Goal: Task Accomplishment & Management: Use online tool/utility

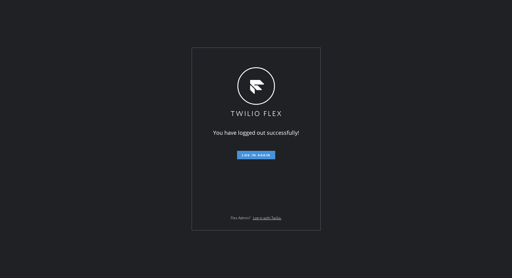
click at [256, 152] on button "Log in again" at bounding box center [256, 155] width 38 height 8
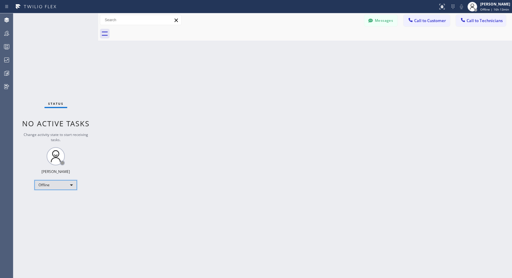
click at [53, 187] on div "Offline" at bounding box center [56, 185] width 42 height 10
click at [51, 206] on li "Unavailable" at bounding box center [55, 208] width 41 height 7
click at [422, 22] on span "Call to Customer" at bounding box center [431, 20] width 32 height 5
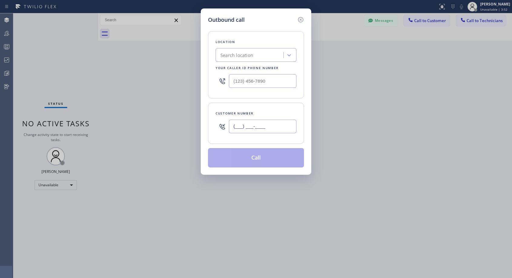
click at [274, 124] on input "(___) ___-____" at bounding box center [263, 127] width 68 height 14
paste input "858) 822-8155"
type input "[PHONE_NUMBER]"
click at [266, 77] on input "(___) ___-____" at bounding box center [263, 81] width 68 height 14
paste input "818) 614-5337"
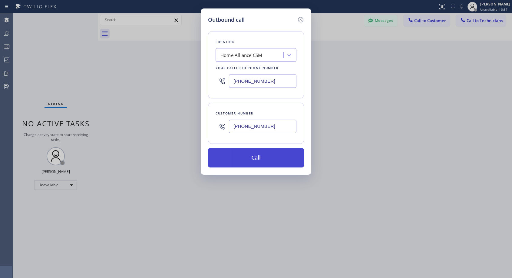
type input "[PHONE_NUMBER]"
click at [263, 158] on button "Call" at bounding box center [256, 157] width 96 height 19
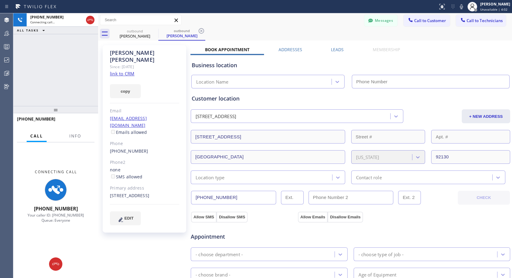
type input "[PHONE_NUMBER]"
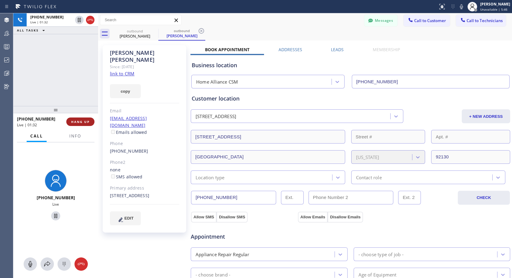
click at [77, 122] on span "HANG UP" at bounding box center [80, 122] width 18 height 4
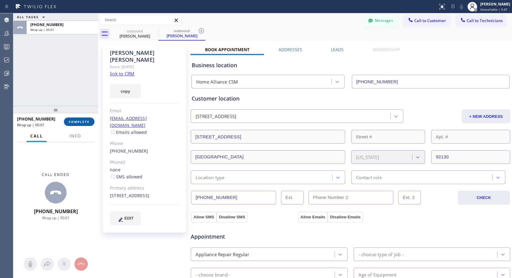
click at [77, 122] on span "COMPLETE" at bounding box center [79, 122] width 21 height 4
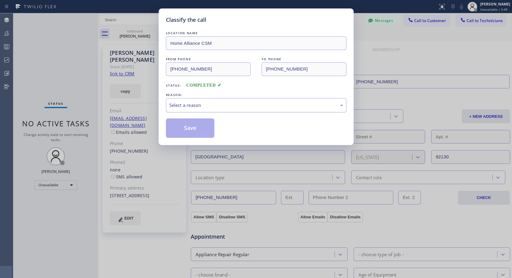
click at [226, 104] on div "Select a reason" at bounding box center [256, 105] width 174 height 7
click at [191, 128] on button "Save" at bounding box center [190, 127] width 49 height 19
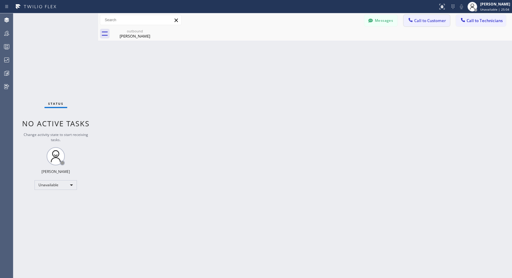
click at [431, 23] on button "Call to Customer" at bounding box center [427, 21] width 46 height 12
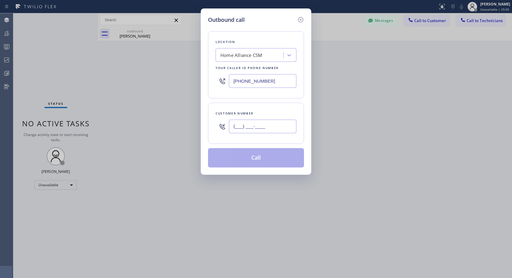
click at [247, 130] on input "(___) ___-____" at bounding box center [263, 127] width 68 height 14
click at [238, 125] on input "(___) ___-____" at bounding box center [263, 127] width 68 height 14
click at [234, 125] on input "(___) ___-____" at bounding box center [263, 127] width 68 height 14
paste input "858) 822-8155"
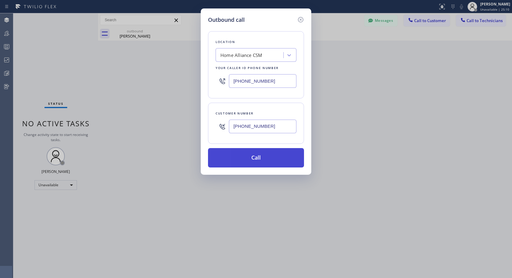
type input "[PHONE_NUMBER]"
click at [272, 152] on button "Call" at bounding box center [256, 157] width 96 height 19
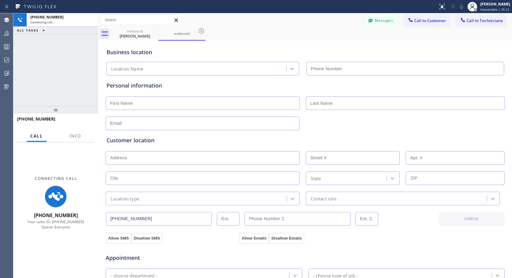
type input "[PHONE_NUMBER]"
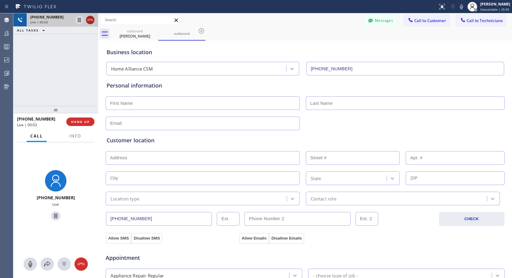
click at [90, 23] on icon at bounding box center [90, 19] width 7 height 7
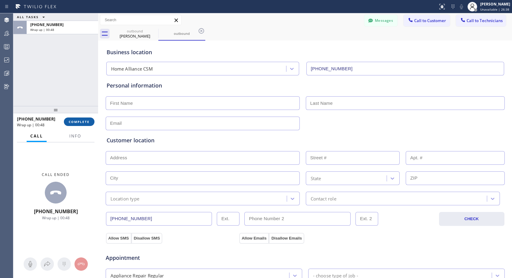
click at [85, 121] on span "COMPLETE" at bounding box center [79, 122] width 21 height 4
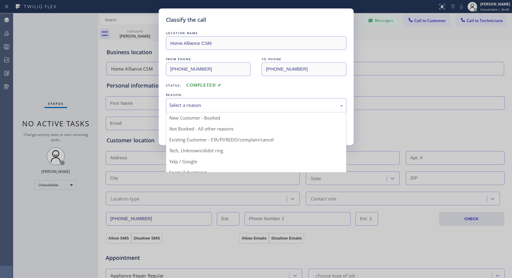
click at [217, 105] on div "Select a reason" at bounding box center [256, 105] width 174 height 7
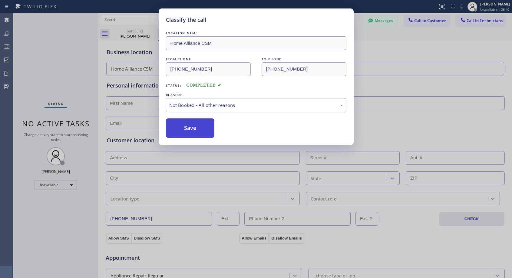
click at [189, 128] on button "Save" at bounding box center [190, 127] width 49 height 19
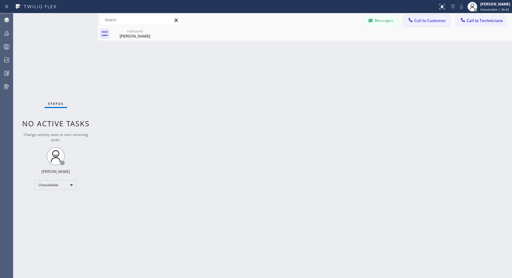
click at [427, 20] on span "Call to Customer" at bounding box center [431, 20] width 32 height 5
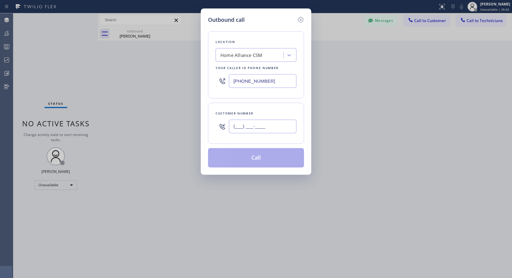
click at [266, 126] on input "(___) ___-____" at bounding box center [263, 127] width 68 height 14
paste input "858) 822-8155"
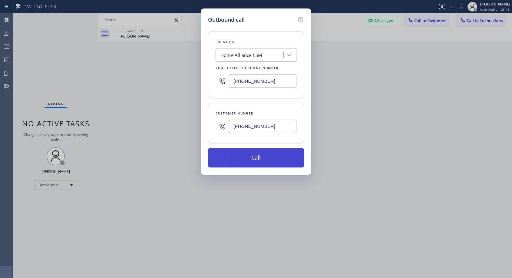
type input "[PHONE_NUMBER]"
click at [298, 160] on button "Call" at bounding box center [256, 157] width 96 height 19
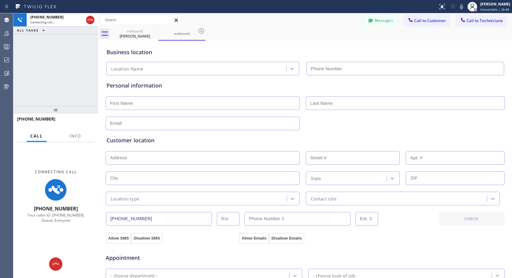
type input "[PHONE_NUMBER]"
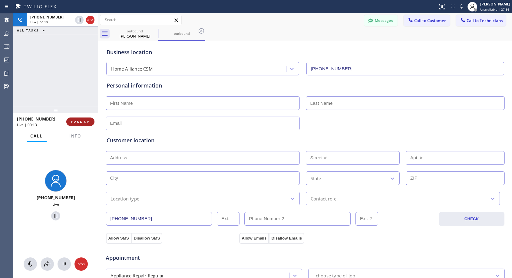
click at [80, 120] on span "HANG UP" at bounding box center [80, 122] width 18 height 4
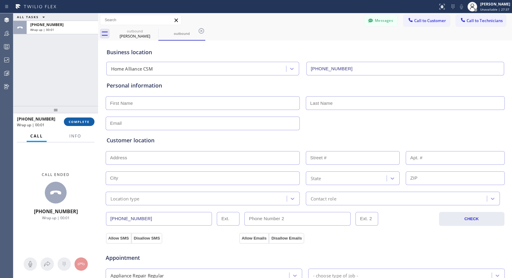
click at [85, 125] on button "COMPLETE" at bounding box center [79, 122] width 31 height 8
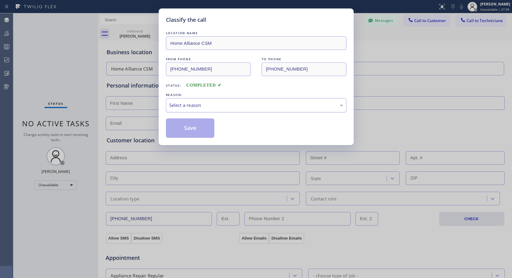
click at [208, 106] on div "Select a reason" at bounding box center [256, 105] width 174 height 7
click at [188, 128] on button "Save" at bounding box center [190, 127] width 49 height 19
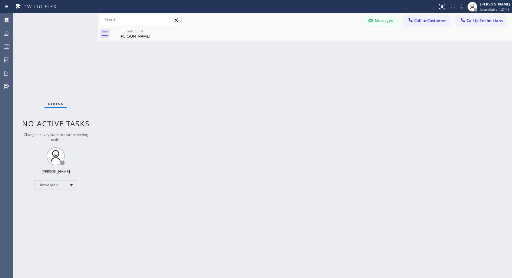
click at [427, 22] on span "Call to Customer" at bounding box center [431, 20] width 32 height 5
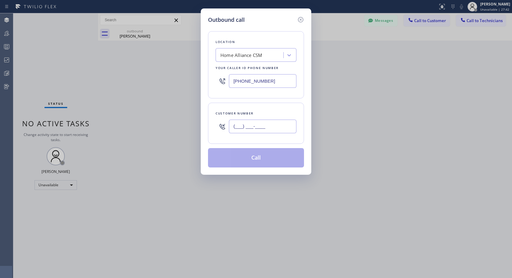
click at [282, 129] on input "(___) ___-____" at bounding box center [263, 127] width 68 height 14
paste input "858) 822-8155"
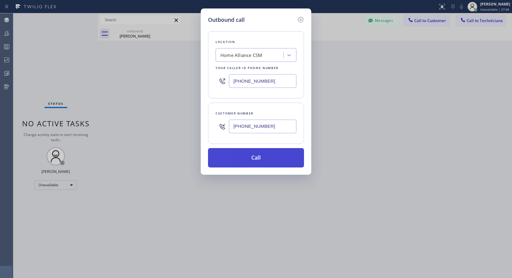
type input "[PHONE_NUMBER]"
click at [279, 158] on button "Call" at bounding box center [256, 157] width 96 height 19
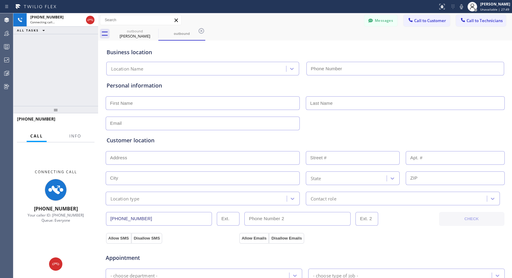
type input "[PHONE_NUMBER]"
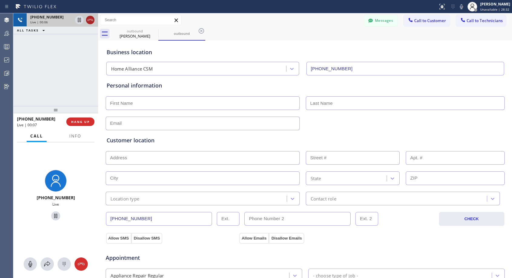
click at [90, 19] on icon at bounding box center [90, 20] width 5 height 2
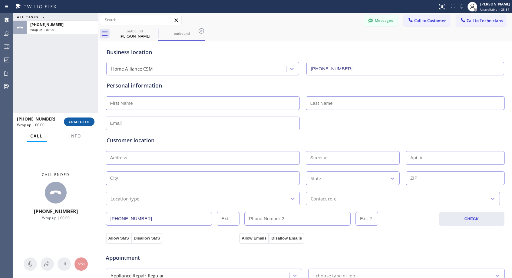
click at [86, 118] on button "COMPLETE" at bounding box center [79, 122] width 31 height 8
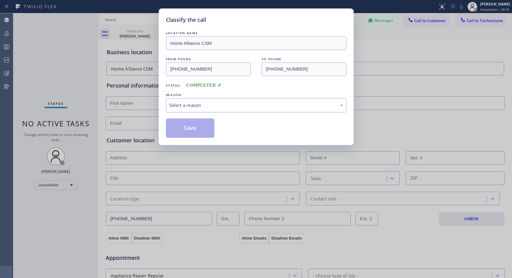
drag, startPoint x: 217, startPoint y: 105, endPoint x: 210, endPoint y: 110, distance: 8.6
click at [217, 105] on div "Select a reason" at bounding box center [256, 105] width 174 height 7
click at [187, 129] on button "Save" at bounding box center [190, 127] width 49 height 19
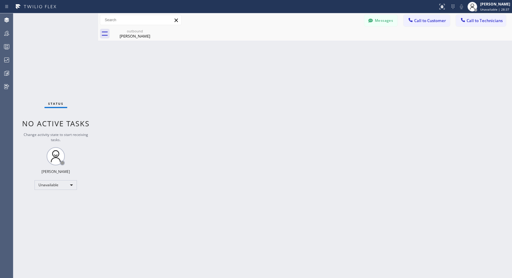
click at [437, 22] on span "Call to Customer" at bounding box center [431, 20] width 32 height 5
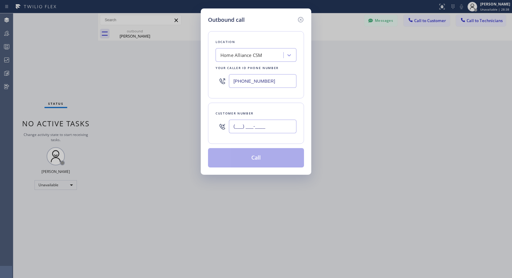
click at [265, 125] on input "(___) ___-____" at bounding box center [263, 127] width 68 height 14
paste input "858) 822-8155"
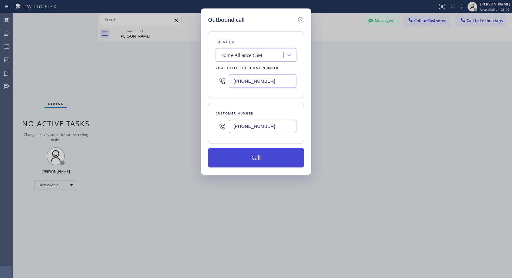
type input "[PHONE_NUMBER]"
click at [264, 155] on button "Call" at bounding box center [256, 157] width 96 height 19
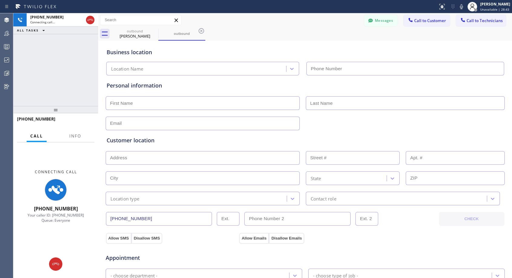
type input "[PHONE_NUMBER]"
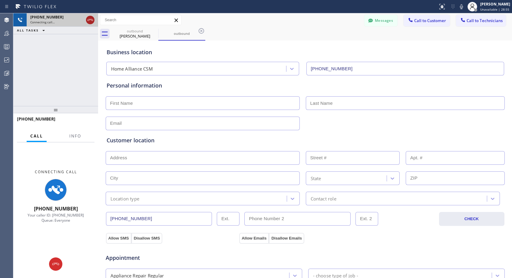
click at [88, 19] on icon at bounding box center [90, 19] width 7 height 7
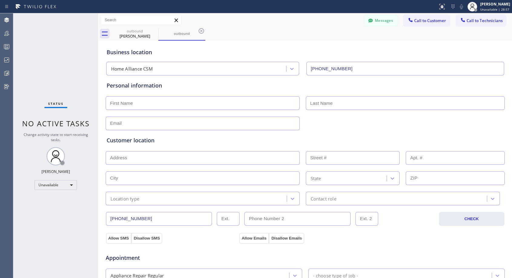
drag, startPoint x: 422, startPoint y: 21, endPoint x: 265, endPoint y: 134, distance: 192.8
click at [422, 22] on span "Call to Customer" at bounding box center [431, 20] width 32 height 5
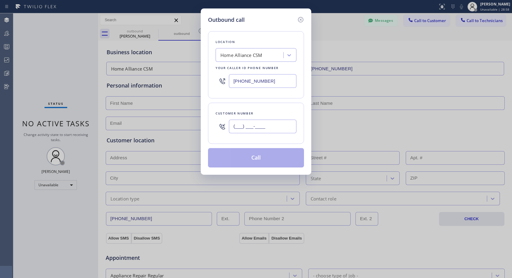
click at [264, 129] on input "(___) ___-____" at bounding box center [263, 127] width 68 height 14
paste input "858) 822-8155"
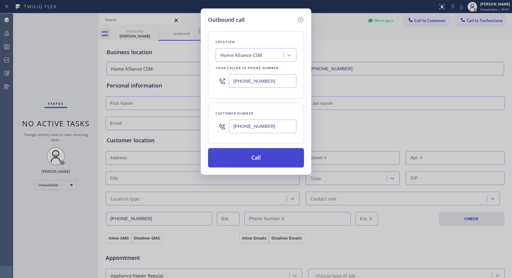
type input "[PHONE_NUMBER]"
click at [257, 156] on button "Call" at bounding box center [256, 157] width 96 height 19
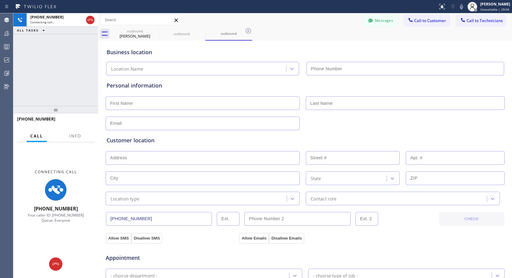
type input "[PHONE_NUMBER]"
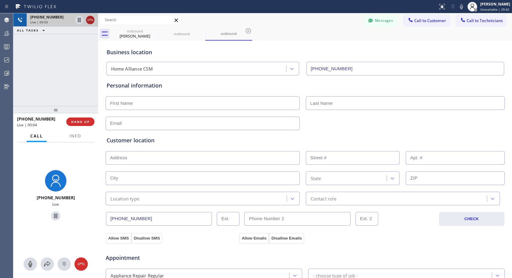
click at [88, 19] on icon at bounding box center [90, 19] width 7 height 7
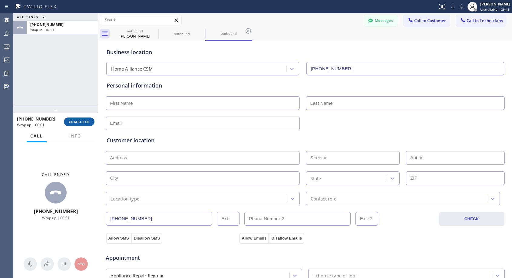
click at [87, 123] on span "COMPLETE" at bounding box center [79, 122] width 21 height 4
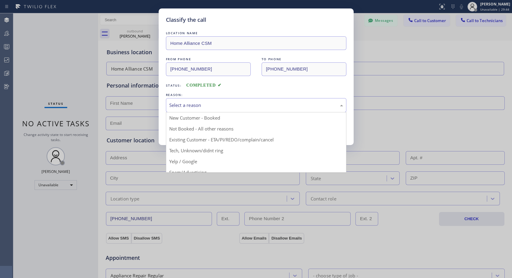
click at [255, 105] on div "Select a reason" at bounding box center [256, 105] width 174 height 7
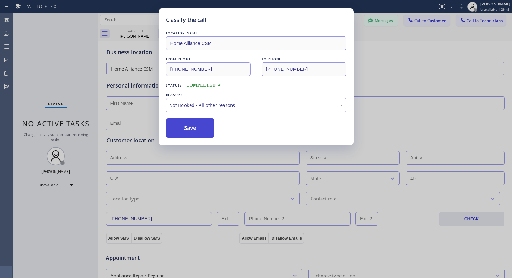
click at [201, 134] on button "Save" at bounding box center [190, 127] width 49 height 19
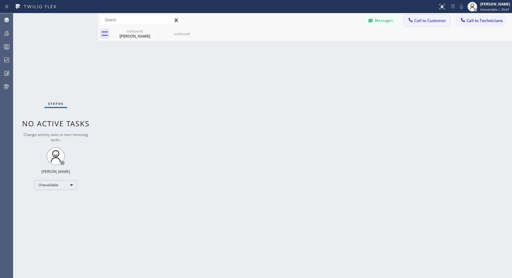
click at [428, 17] on button "Call to Customer" at bounding box center [427, 21] width 46 height 12
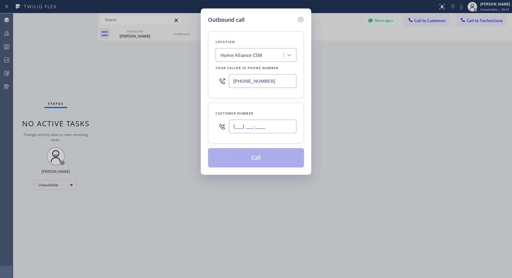
click at [264, 129] on input "(___) ___-____" at bounding box center [263, 127] width 68 height 14
paste input "858) 822-8155"
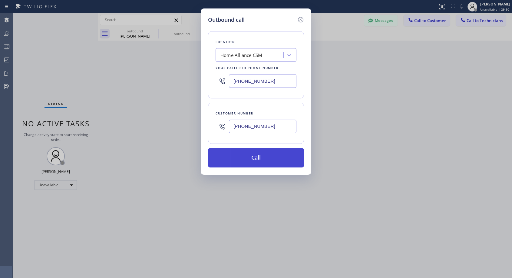
type input "[PHONE_NUMBER]"
click at [262, 154] on button "Call" at bounding box center [256, 157] width 96 height 19
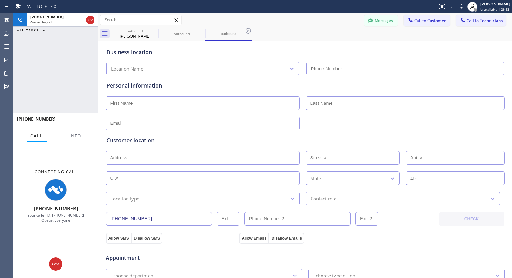
type input "[PHONE_NUMBER]"
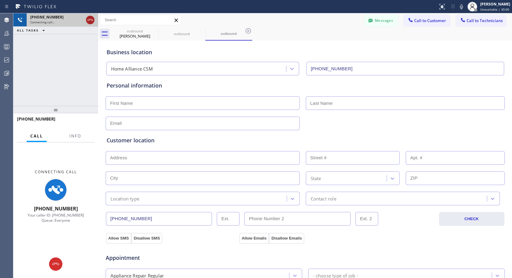
click at [90, 22] on icon at bounding box center [90, 19] width 7 height 7
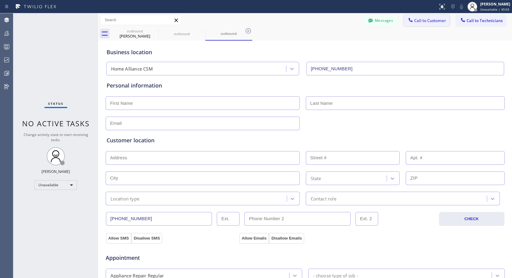
click at [432, 18] on span "Call to Customer" at bounding box center [431, 20] width 32 height 5
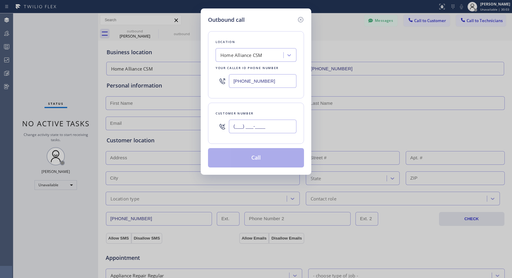
click at [281, 126] on input "(___) ___-____" at bounding box center [263, 127] width 68 height 14
paste input "858) 822-8155"
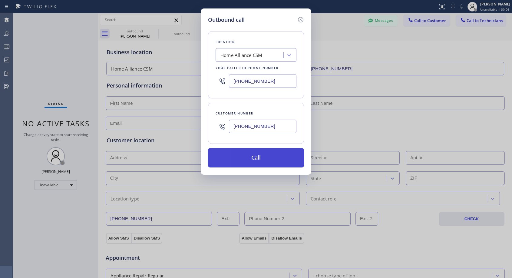
type input "[PHONE_NUMBER]"
click at [278, 157] on button "Call" at bounding box center [256, 157] width 96 height 19
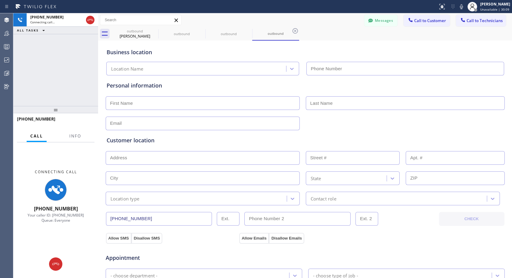
type input "[PHONE_NUMBER]"
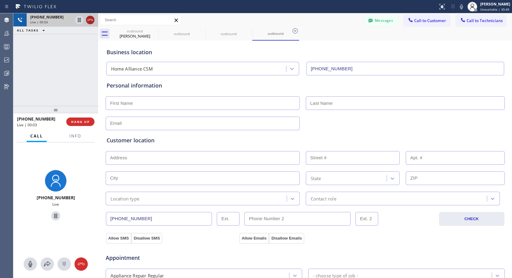
click at [91, 19] on icon at bounding box center [90, 19] width 7 height 7
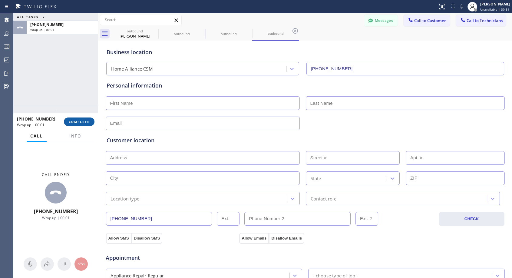
click at [80, 119] on button "COMPLETE" at bounding box center [79, 122] width 31 height 8
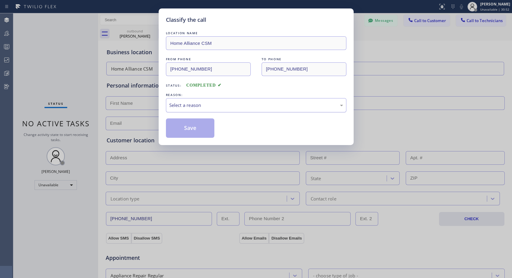
click at [202, 109] on div "Select a reason" at bounding box center [256, 105] width 181 height 14
click at [193, 129] on button "Save" at bounding box center [190, 127] width 49 height 19
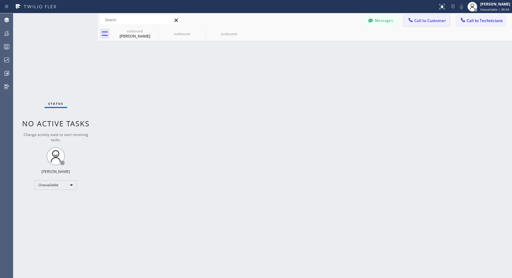
click at [421, 25] on button "Call to Customer" at bounding box center [427, 21] width 46 height 12
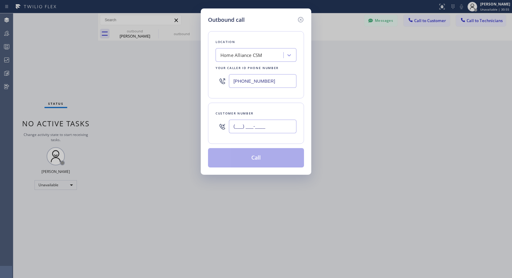
click at [265, 127] on input "(___) ___-____" at bounding box center [263, 127] width 68 height 14
paste input "858) 822-8155"
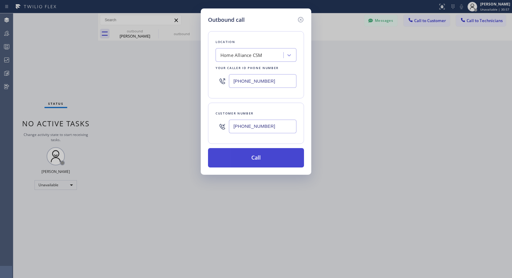
type input "[PHONE_NUMBER]"
click at [274, 156] on button "Call" at bounding box center [256, 157] width 96 height 19
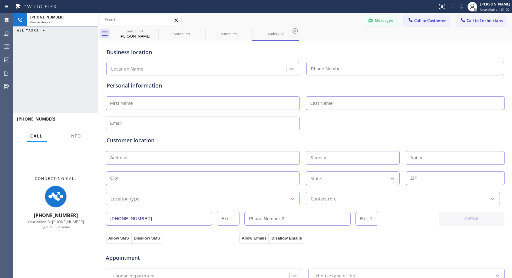
type input "[PHONE_NUMBER]"
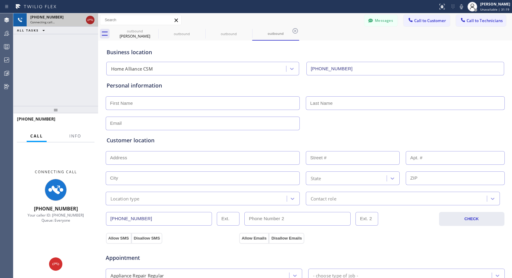
click at [90, 20] on icon at bounding box center [90, 19] width 7 height 7
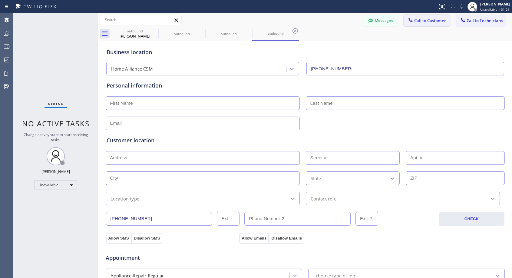
click at [425, 20] on span "Call to Customer" at bounding box center [431, 20] width 32 height 5
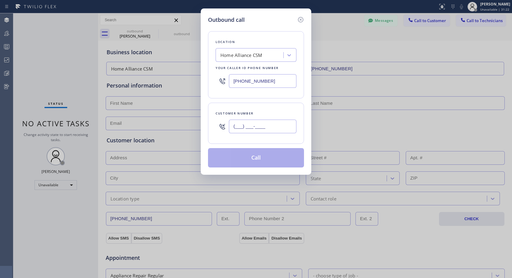
click at [282, 127] on input "(___) ___-____" at bounding box center [263, 127] width 68 height 14
paste input "858) 822-8155"
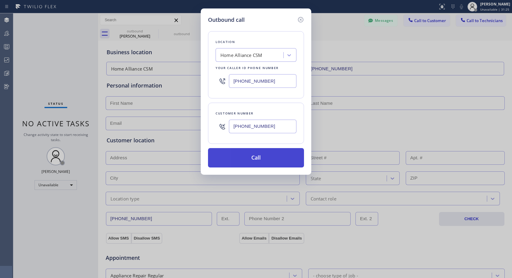
type input "[PHONE_NUMBER]"
click at [277, 156] on button "Call" at bounding box center [256, 157] width 96 height 19
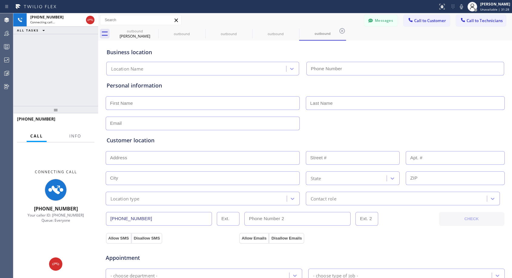
type input "[PHONE_NUMBER]"
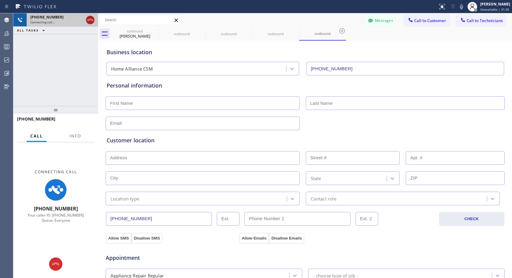
click at [91, 18] on icon at bounding box center [90, 19] width 7 height 7
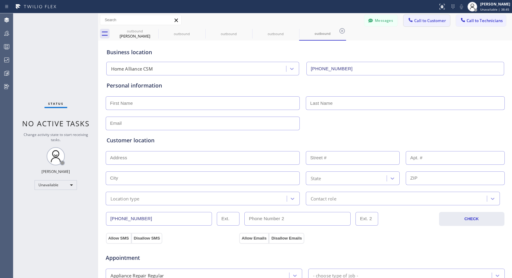
click at [421, 21] on span "Call to Customer" at bounding box center [431, 20] width 32 height 5
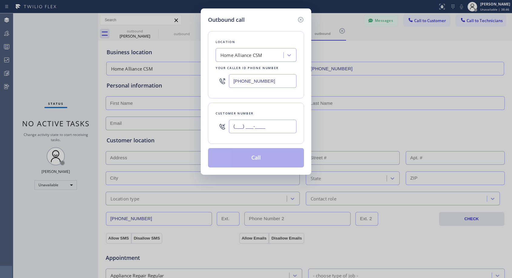
click at [282, 128] on input "(___) ___-____" at bounding box center [263, 127] width 68 height 14
paste input "916) 207-8053"
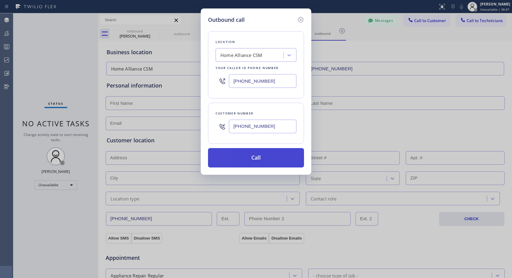
type input "[PHONE_NUMBER]"
click at [266, 157] on button "Call" at bounding box center [256, 157] width 96 height 19
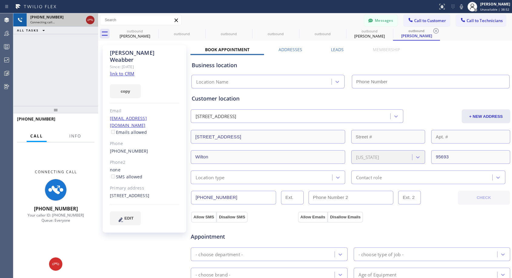
type input "[PHONE_NUMBER]"
click at [88, 21] on icon at bounding box center [90, 20] width 5 height 2
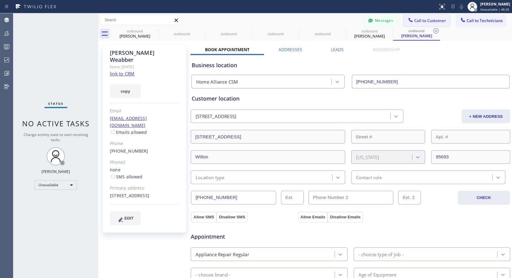
click at [426, 22] on span "Call to Customer" at bounding box center [431, 20] width 32 height 5
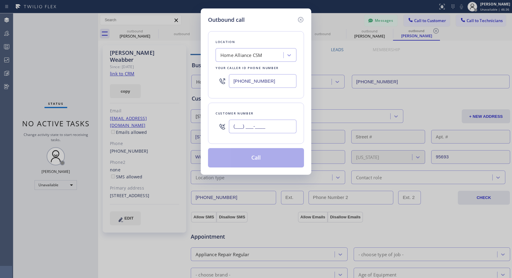
click at [246, 128] on input "(___) ___-____" at bounding box center [263, 127] width 68 height 14
paste input "650) 520-6845"
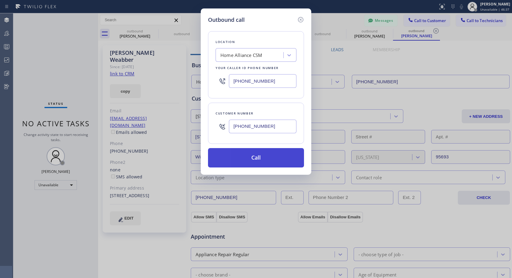
type input "[PHONE_NUMBER]"
click at [251, 160] on button "Call" at bounding box center [256, 157] width 96 height 19
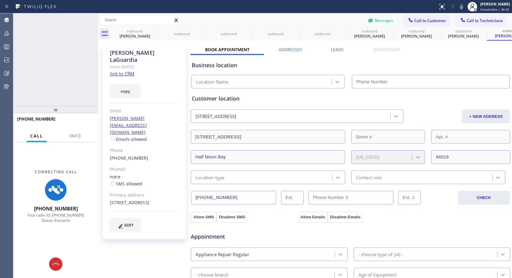
type input "[PHONE_NUMBER]"
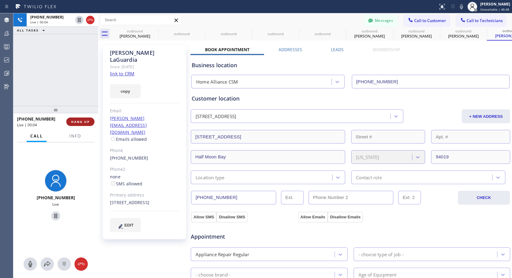
click at [88, 124] on button "HANG UP" at bounding box center [80, 122] width 28 height 8
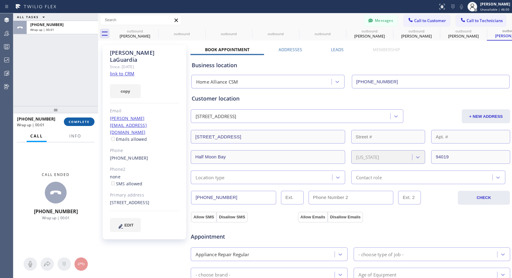
click at [88, 122] on span "COMPLETE" at bounding box center [79, 122] width 21 height 4
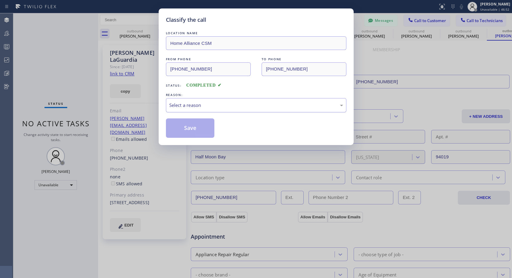
click at [219, 108] on div "Select a reason" at bounding box center [256, 105] width 174 height 7
click at [194, 131] on button "Save" at bounding box center [190, 127] width 49 height 19
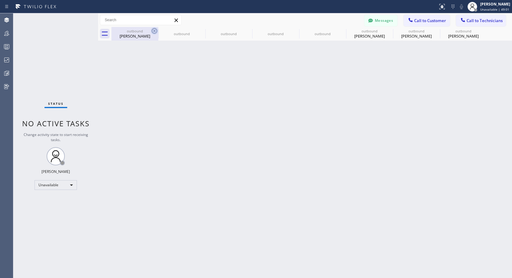
click at [154, 29] on icon at bounding box center [154, 30] width 7 height 7
click at [0, 0] on icon at bounding box center [0, 0] width 0 height 0
click at [339, 29] on icon at bounding box center [342, 30] width 7 height 7
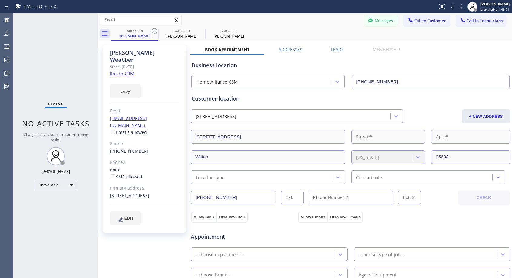
click at [154, 29] on icon at bounding box center [154, 30] width 7 height 7
click at [183, 34] on div "[PERSON_NAME]" at bounding box center [182, 35] width 46 height 5
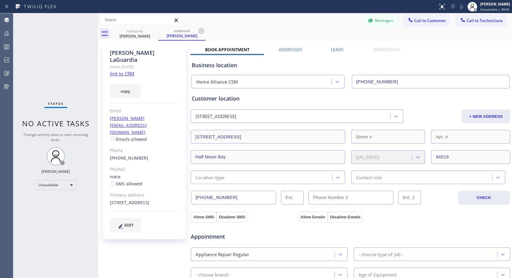
click at [156, 155] on div "[PHONE_NUMBER]" at bounding box center [144, 158] width 69 height 7
copy div "[PHONE_NUMBER]"
click at [427, 20] on span "Call to Customer" at bounding box center [431, 20] width 32 height 5
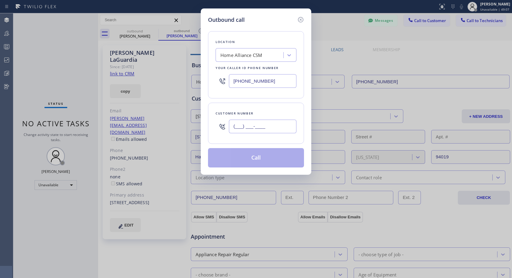
click at [271, 121] on input "(___) ___-____" at bounding box center [263, 127] width 68 height 14
paste input "650) 520-6845"
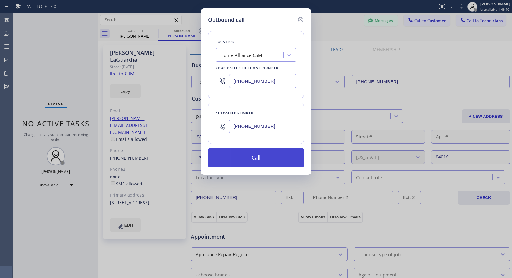
type input "[PHONE_NUMBER]"
click at [256, 157] on button "Call" at bounding box center [256, 157] width 96 height 19
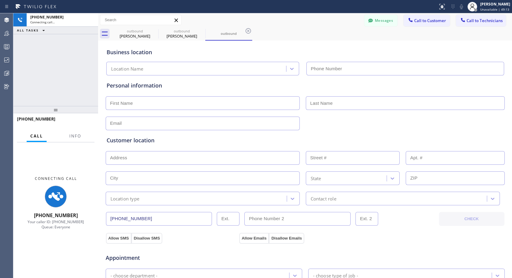
type input "[PHONE_NUMBER]"
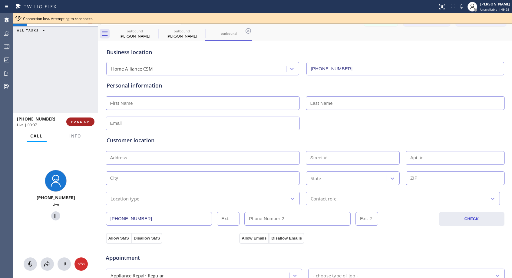
click at [87, 122] on span "HANG UP" at bounding box center [80, 122] width 18 height 4
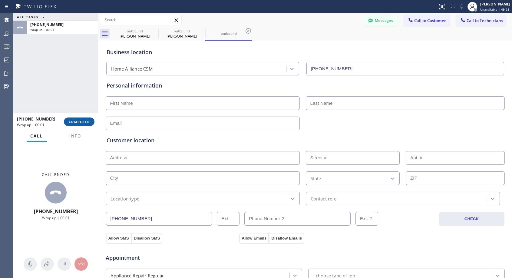
click at [91, 120] on button "COMPLETE" at bounding box center [79, 122] width 31 height 8
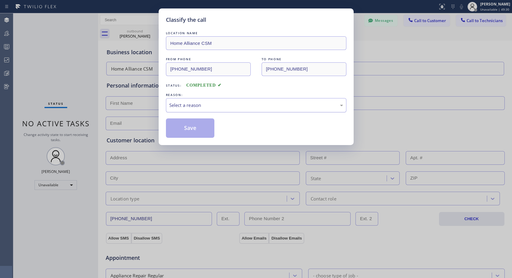
click at [263, 103] on div "Select a reason" at bounding box center [256, 105] width 174 height 7
click at [203, 129] on button "Save" at bounding box center [190, 127] width 49 height 19
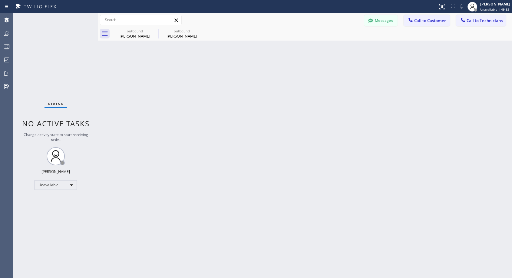
click at [418, 23] on span "Call to Customer" at bounding box center [431, 20] width 32 height 5
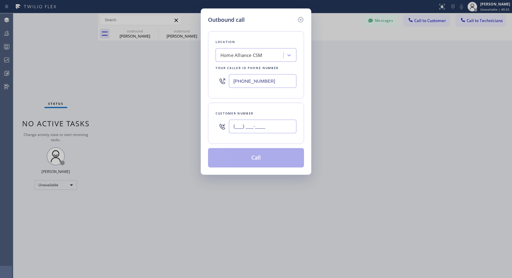
click at [259, 128] on input "(___) ___-____" at bounding box center [263, 127] width 68 height 14
paste input "650) 520-6845"
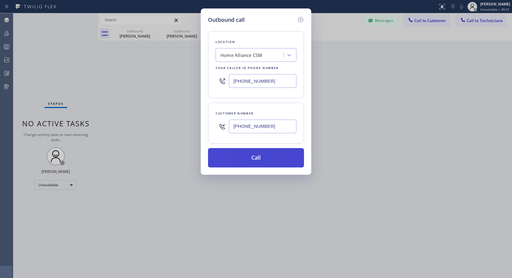
type input "[PHONE_NUMBER]"
click at [280, 156] on button "Call" at bounding box center [256, 157] width 96 height 19
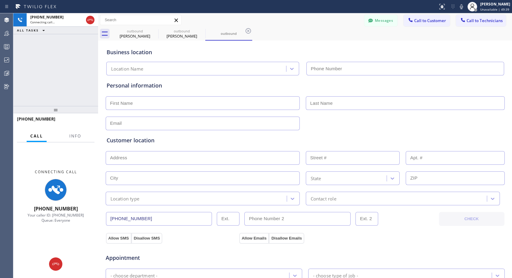
type input "[PHONE_NUMBER]"
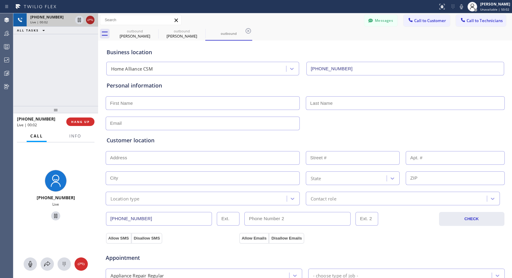
click at [91, 18] on icon at bounding box center [90, 19] width 7 height 7
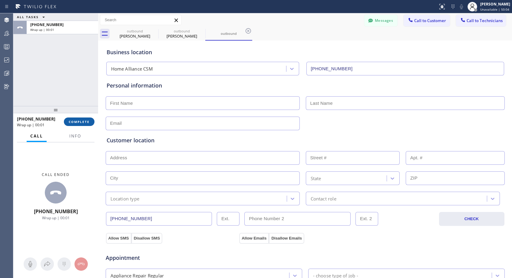
click at [89, 119] on button "COMPLETE" at bounding box center [79, 122] width 31 height 8
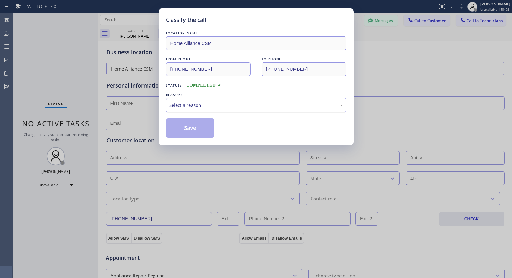
click at [252, 110] on div "Select a reason" at bounding box center [256, 105] width 181 height 14
click at [201, 128] on button "Save" at bounding box center [190, 127] width 49 height 19
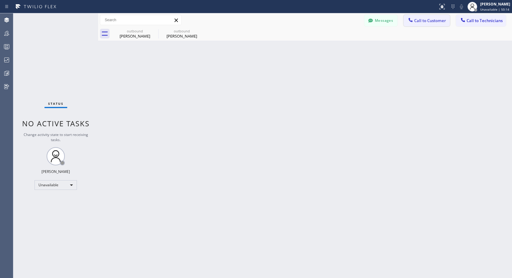
click at [426, 20] on span "Call to Customer" at bounding box center [431, 20] width 32 height 5
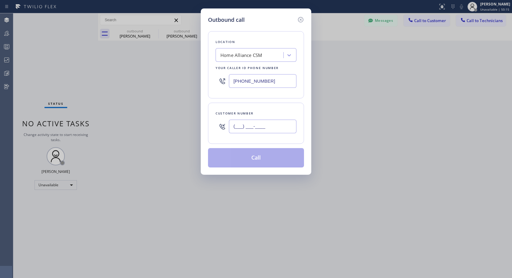
click at [277, 131] on input "(___) ___-____" at bounding box center [263, 127] width 68 height 14
paste input "650) 520-6845"
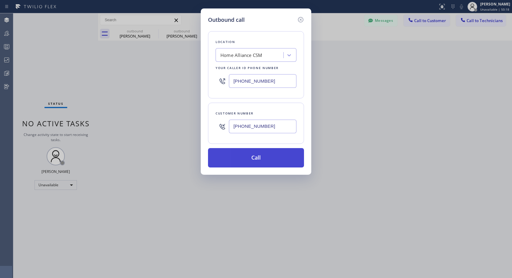
type input "[PHONE_NUMBER]"
click at [269, 155] on button "Call" at bounding box center [256, 157] width 96 height 19
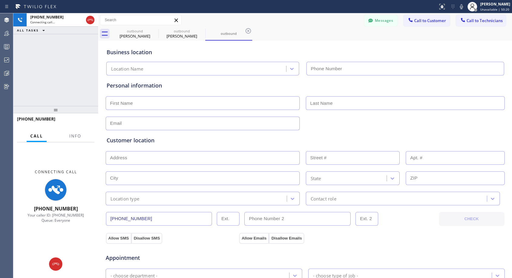
type input "[PHONE_NUMBER]"
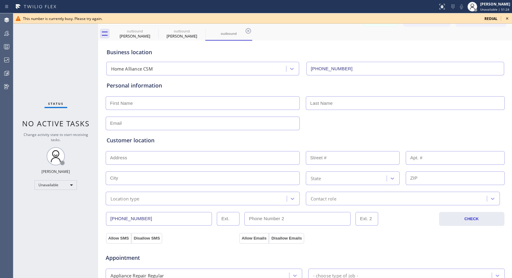
click at [508, 19] on icon at bounding box center [507, 18] width 7 height 7
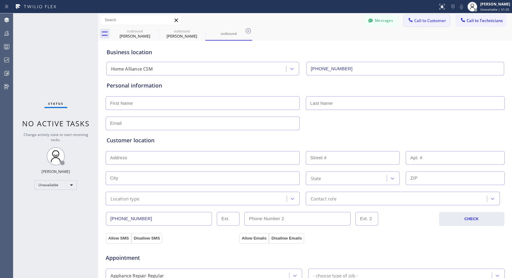
click at [431, 21] on span "Call to Customer" at bounding box center [431, 20] width 32 height 5
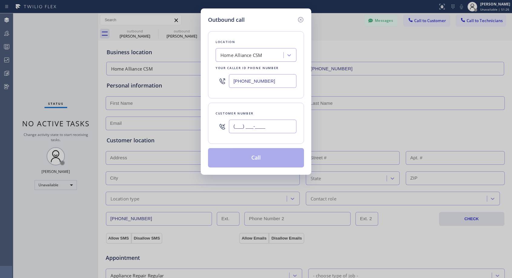
click at [270, 125] on input "(___) ___-____" at bounding box center [263, 127] width 68 height 14
paste input "650) 520-6845"
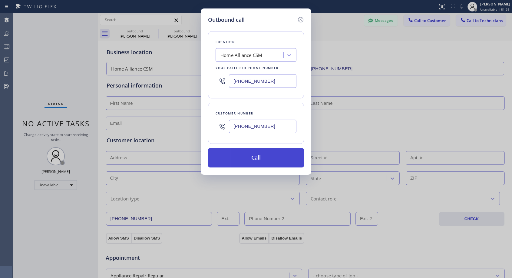
type input "[PHONE_NUMBER]"
click at [266, 160] on button "Call" at bounding box center [256, 157] width 96 height 19
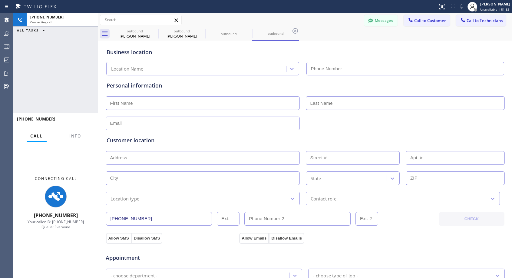
type input "[PHONE_NUMBER]"
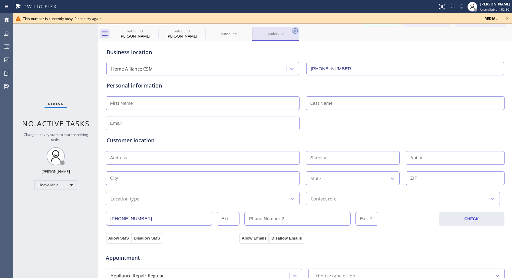
click at [295, 30] on icon at bounding box center [295, 30] width 7 height 7
click at [295, 30] on div "outbound [PERSON_NAME] outbound [PERSON_NAME] outbound" at bounding box center [312, 34] width 401 height 14
click at [249, 31] on icon at bounding box center [248, 30] width 7 height 7
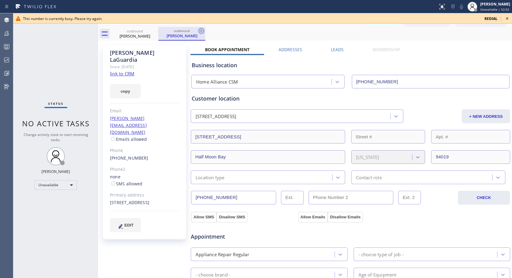
click at [201, 31] on icon at bounding box center [201, 30] width 7 height 7
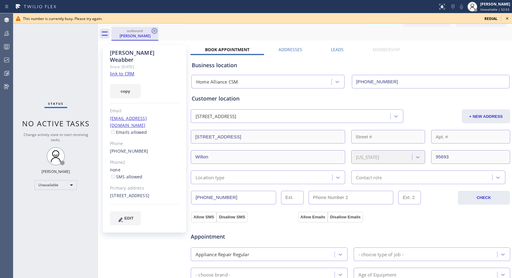
click at [155, 29] on icon at bounding box center [154, 30] width 7 height 7
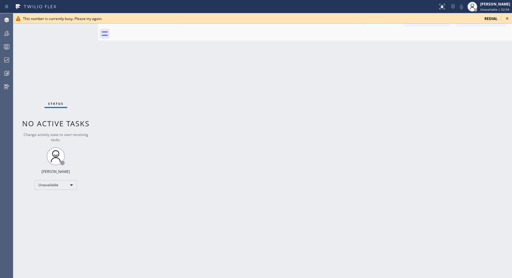
click at [506, 18] on icon at bounding box center [507, 18] width 7 height 7
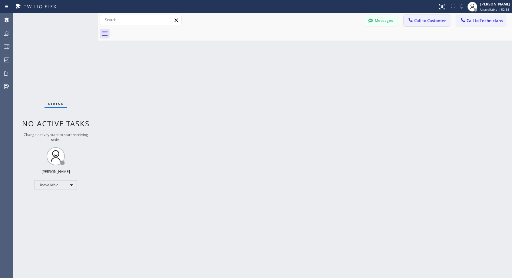
click at [435, 19] on span "Call to Customer" at bounding box center [431, 20] width 32 height 5
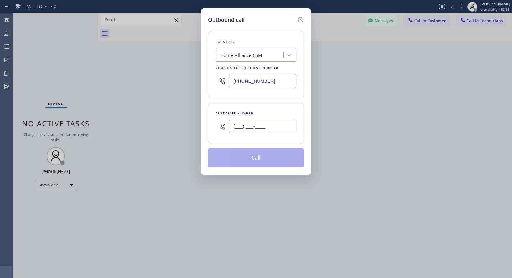
click at [245, 130] on input "(___) ___-____" at bounding box center [263, 127] width 68 height 14
paste input "650) 520-6845"
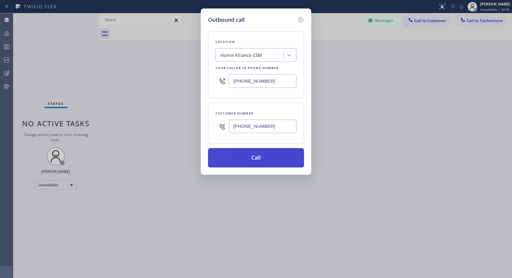
type input "[PHONE_NUMBER]"
click at [249, 161] on button "Call" at bounding box center [256, 157] width 96 height 19
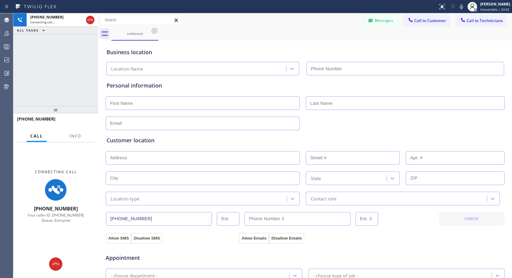
type input "[PHONE_NUMBER]"
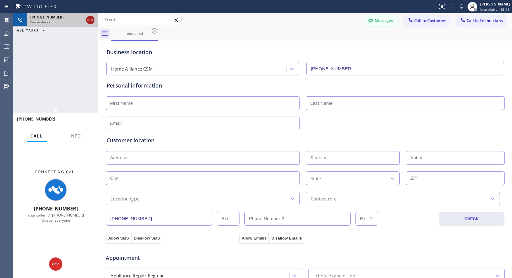
click at [89, 20] on icon at bounding box center [90, 19] width 7 height 7
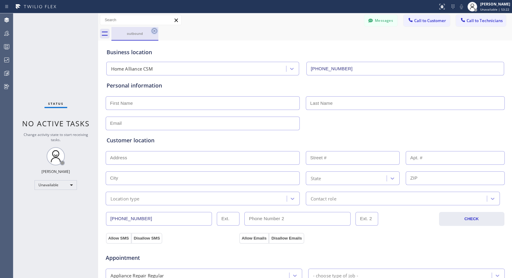
click at [152, 29] on icon at bounding box center [154, 30] width 7 height 7
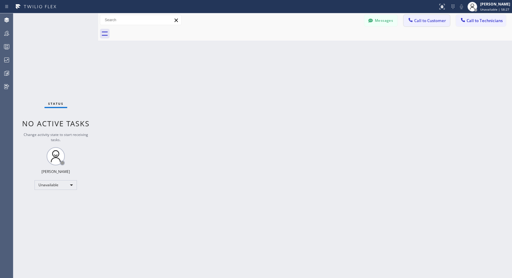
click at [431, 18] on span "Call to Customer" at bounding box center [431, 20] width 32 height 5
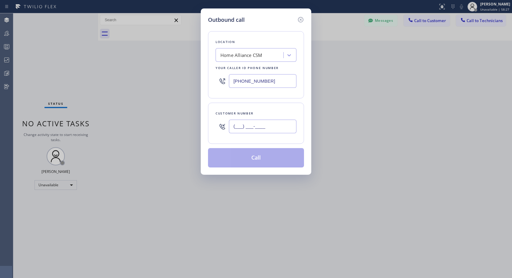
click at [267, 125] on input "(___) ___-____" at bounding box center [263, 127] width 68 height 14
paste input "626) 221-7187"
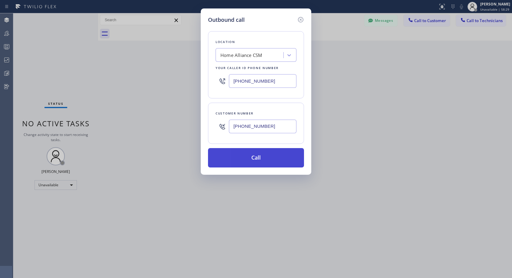
type input "[PHONE_NUMBER]"
click at [255, 157] on button "Call" at bounding box center [256, 157] width 96 height 19
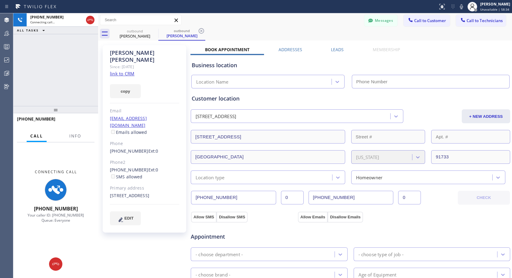
type input "[PHONE_NUMBER]"
click at [56, 265] on icon at bounding box center [55, 264] width 7 height 7
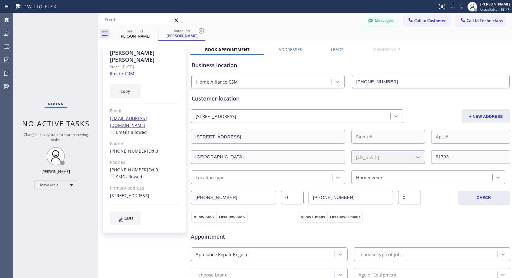
click at [134, 167] on link "[PHONE_NUMBER]" at bounding box center [129, 170] width 38 height 6
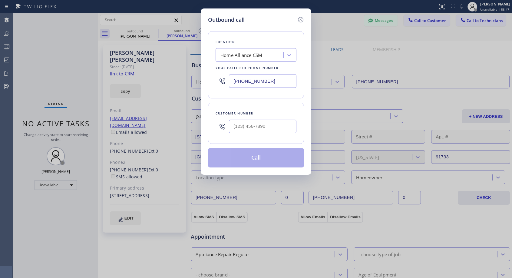
type input "[PHONE_NUMBER]"
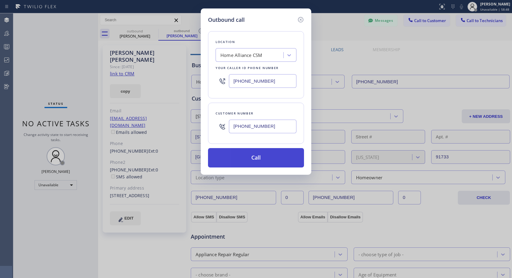
click at [254, 156] on button "Call" at bounding box center [256, 157] width 96 height 19
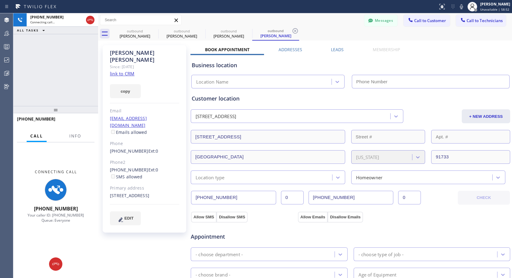
type input "[PHONE_NUMBER]"
click at [164, 148] on div "[PHONE_NUMBER] Ext: 0" at bounding box center [144, 151] width 69 height 7
copy div "[PHONE_NUMBER] Ext: 0"
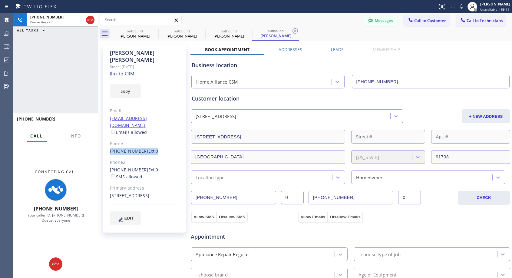
click at [166, 167] on div "[PHONE_NUMBER] Ext: 0 SMS allowed" at bounding box center [144, 174] width 69 height 14
copy div "[PHONE_NUMBER] Ext: 0"
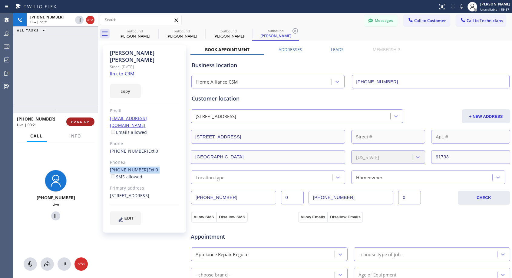
click at [92, 120] on button "HANG UP" at bounding box center [80, 122] width 28 height 8
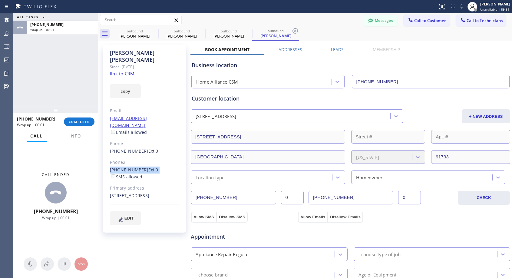
click at [134, 167] on link "[PHONE_NUMBER]" at bounding box center [129, 170] width 38 height 6
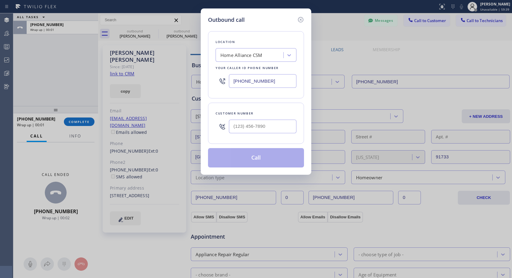
type input "[PHONE_NUMBER]"
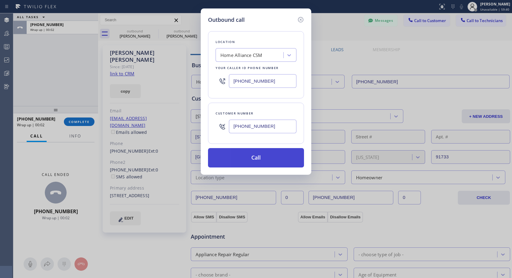
click at [263, 157] on button "Call" at bounding box center [256, 157] width 96 height 19
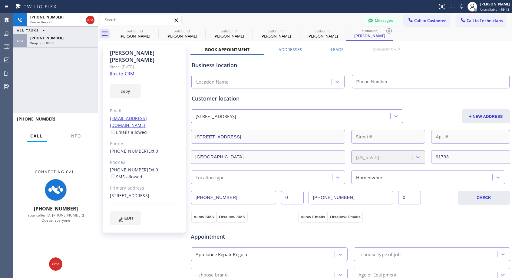
type input "[PHONE_NUMBER]"
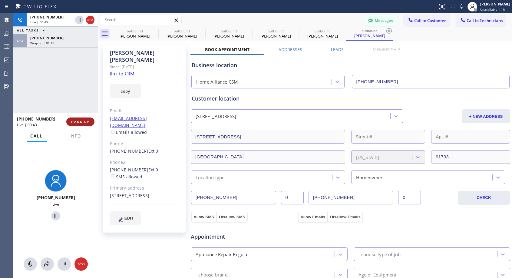
click at [88, 120] on span "HANG UP" at bounding box center [80, 122] width 18 height 4
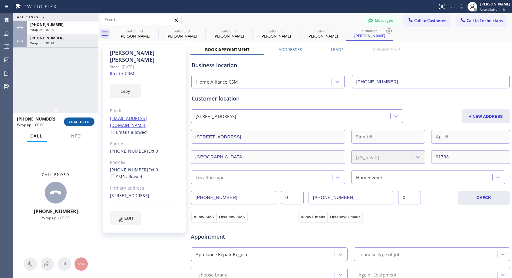
click at [88, 120] on span "COMPLETE" at bounding box center [79, 122] width 21 height 4
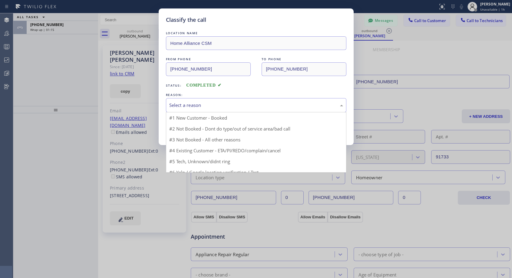
click at [191, 102] on div "Select a reason" at bounding box center [256, 105] width 174 height 7
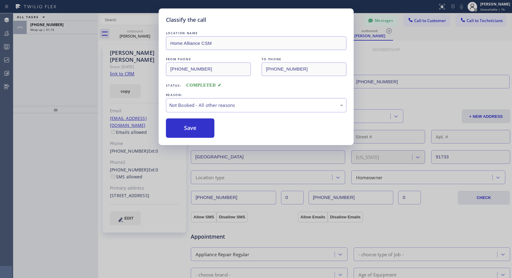
click at [185, 128] on button "Save" at bounding box center [190, 127] width 49 height 19
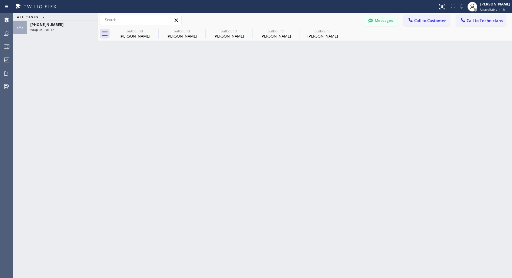
click at [78, 19] on div "ALL TASKS ALL TASKS ACTIVE TASKS TASKS IN WRAP UP" at bounding box center [55, 17] width 85 height 8
click at [73, 31] on div "Wrap up | 01:17" at bounding box center [62, 30] width 64 height 4
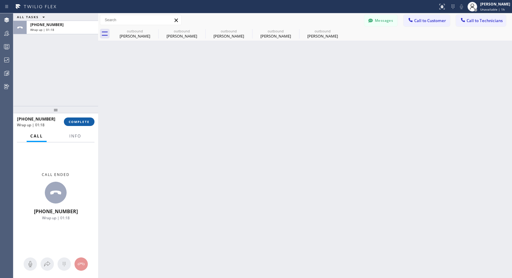
click at [80, 119] on button "COMPLETE" at bounding box center [79, 122] width 31 height 8
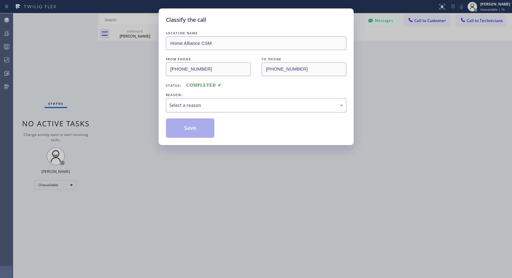
drag, startPoint x: 225, startPoint y: 105, endPoint x: 221, endPoint y: 111, distance: 6.8
click at [225, 106] on div "Select a reason" at bounding box center [256, 105] width 174 height 7
click at [201, 130] on button "Save" at bounding box center [190, 127] width 49 height 19
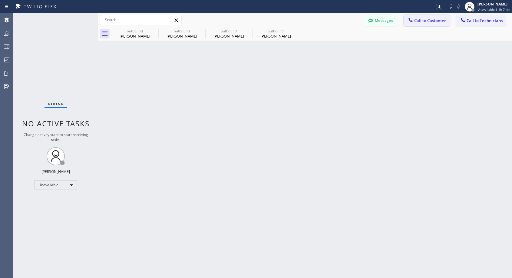
click at [425, 19] on span "Call to Customer" at bounding box center [431, 20] width 32 height 5
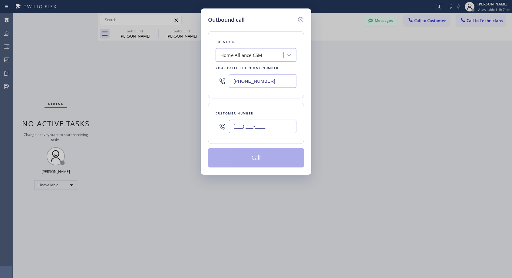
click at [268, 127] on input "(___) ___-____" at bounding box center [263, 127] width 68 height 14
paste input "917) 886-0217"
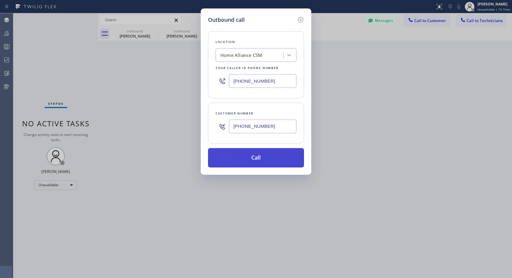
type input "[PHONE_NUMBER]"
click at [273, 155] on button "Call" at bounding box center [256, 157] width 96 height 19
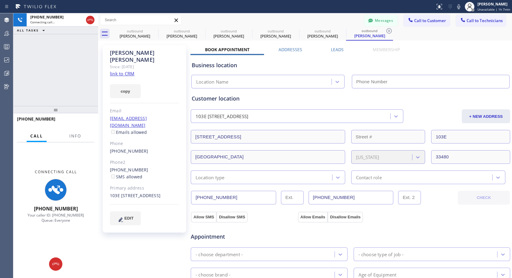
type input "[PHONE_NUMBER]"
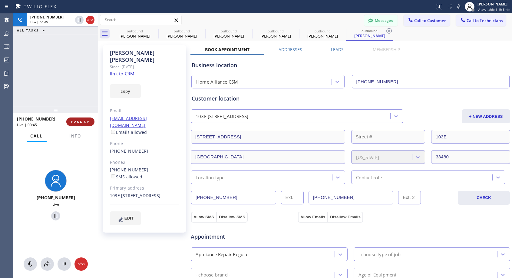
click at [82, 120] on span "HANG UP" at bounding box center [80, 122] width 18 height 4
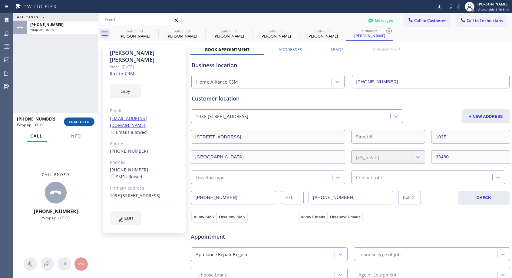
click at [82, 120] on span "COMPLETE" at bounding box center [79, 122] width 21 height 4
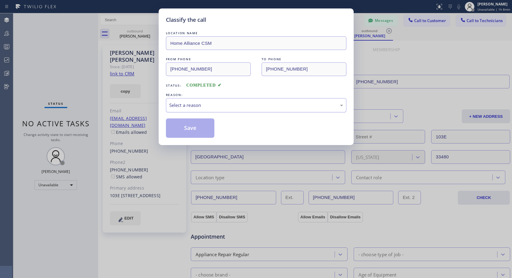
drag, startPoint x: 243, startPoint y: 102, endPoint x: 227, endPoint y: 112, distance: 17.9
click at [239, 105] on div "Select a reason" at bounding box center [256, 105] width 174 height 7
click at [196, 128] on button "Save" at bounding box center [190, 127] width 49 height 19
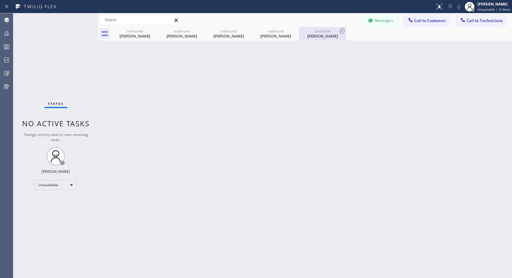
click at [313, 33] on div "[PERSON_NAME]" at bounding box center [323, 35] width 46 height 5
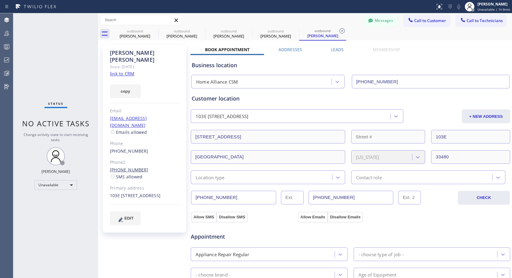
click at [131, 167] on link "[PHONE_NUMBER]" at bounding box center [129, 170] width 38 height 6
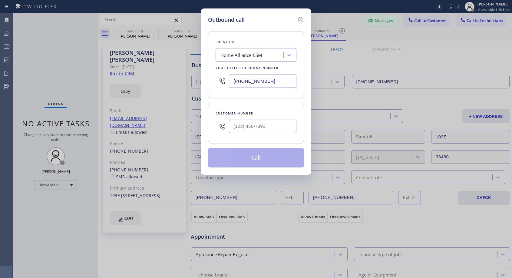
type input "[PHONE_NUMBER]"
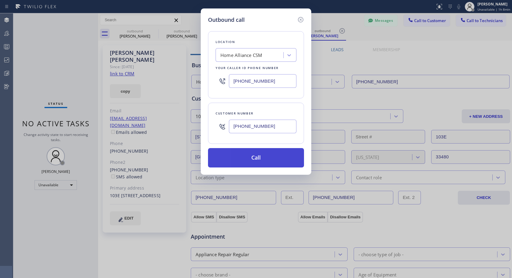
click at [261, 155] on button "Call" at bounding box center [256, 157] width 96 height 19
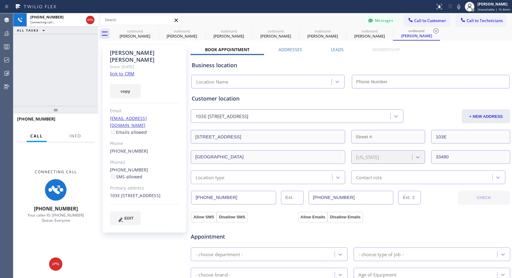
type input "[PHONE_NUMBER]"
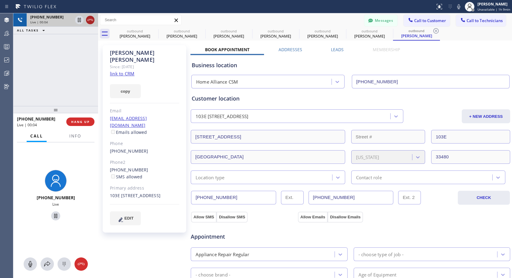
click at [88, 18] on icon at bounding box center [90, 19] width 7 height 7
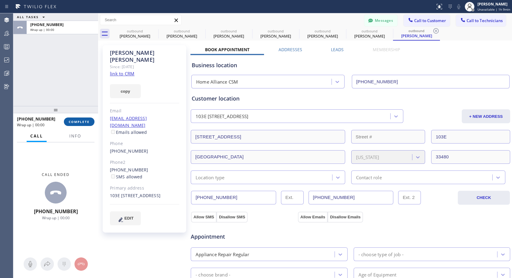
click at [88, 121] on span "COMPLETE" at bounding box center [79, 122] width 21 height 4
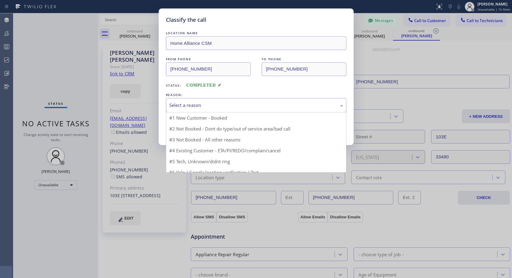
click at [280, 105] on div "Select a reason" at bounding box center [256, 105] width 174 height 7
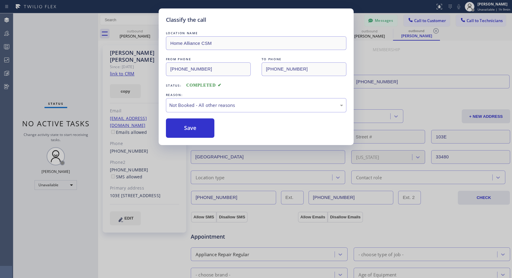
click at [210, 128] on button "Save" at bounding box center [190, 127] width 49 height 19
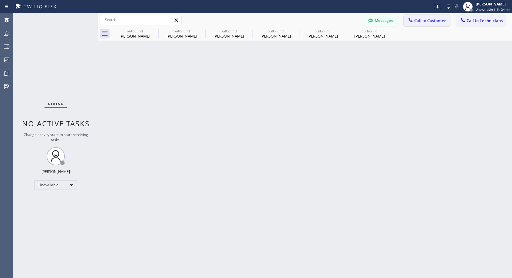
click at [419, 21] on span "Call to Customer" at bounding box center [431, 20] width 32 height 5
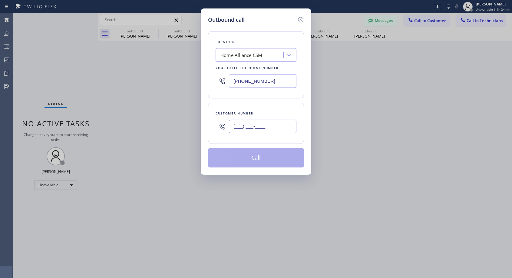
click at [271, 124] on input "(___) ___-____" at bounding box center [263, 127] width 68 height 14
paste input "410) 707-4084"
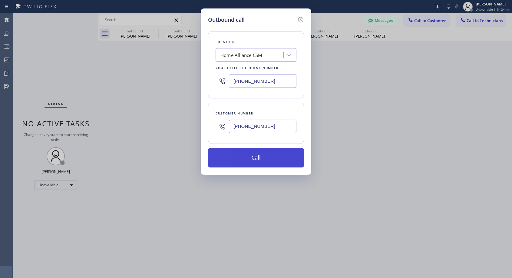
type input "[PHONE_NUMBER]"
click at [263, 157] on button "Call" at bounding box center [256, 157] width 96 height 19
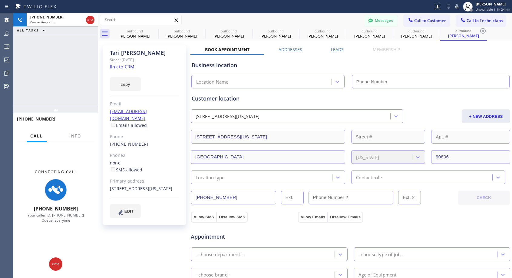
type input "[PHONE_NUMBER]"
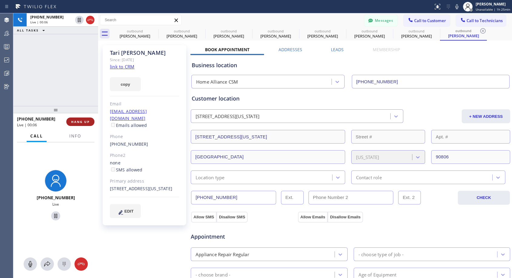
click at [84, 122] on span "HANG UP" at bounding box center [80, 122] width 18 height 4
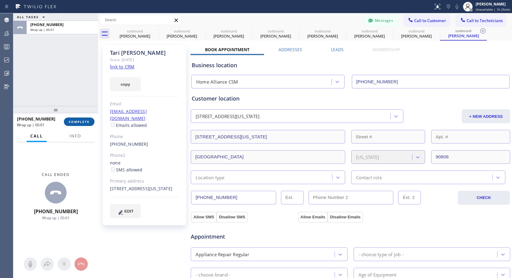
click at [89, 123] on span "COMPLETE" at bounding box center [79, 122] width 21 height 4
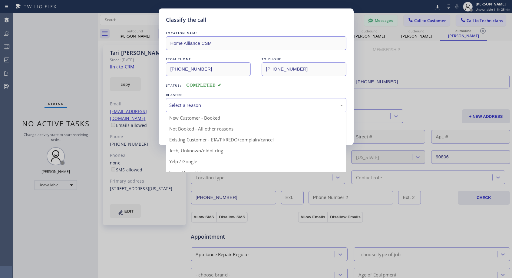
click at [246, 107] on div "Select a reason" at bounding box center [256, 105] width 174 height 7
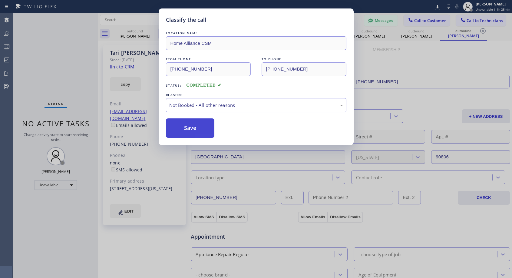
click at [207, 127] on button "Save" at bounding box center [190, 127] width 49 height 19
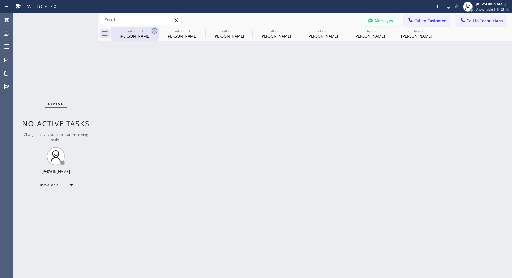
click at [154, 31] on icon at bounding box center [154, 30] width 5 height 5
click at [0, 0] on icon at bounding box center [0, 0] width 0 height 0
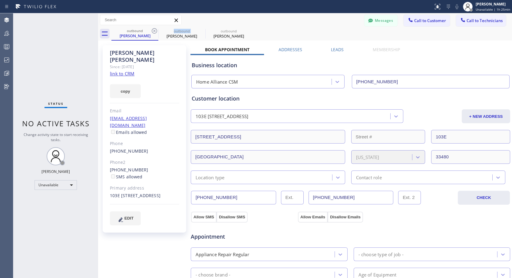
click at [154, 31] on icon at bounding box center [154, 30] width 5 height 5
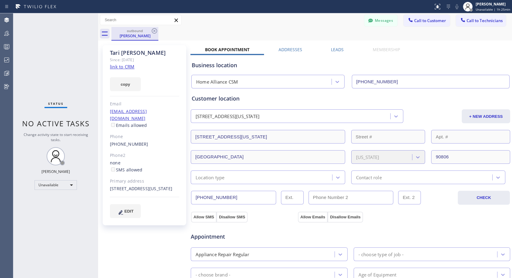
click at [141, 37] on div "[PERSON_NAME]" at bounding box center [135, 35] width 46 height 5
click at [125, 141] on link "[PHONE_NUMBER]" at bounding box center [129, 144] width 38 height 6
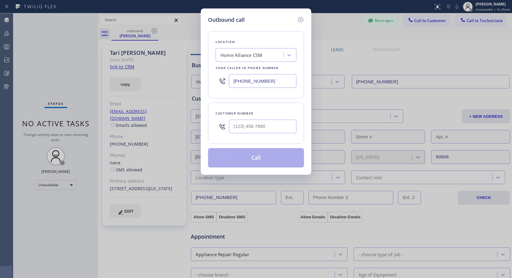
type input "[PHONE_NUMBER]"
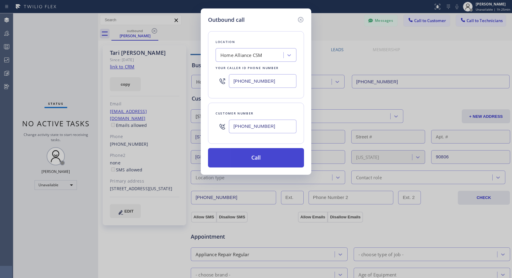
click at [238, 156] on button "Call" at bounding box center [256, 157] width 96 height 19
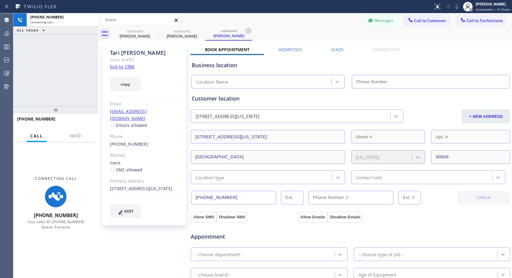
type input "[PHONE_NUMBER]"
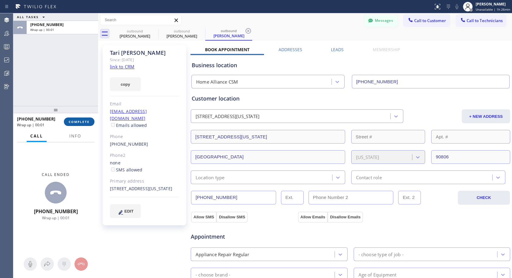
click at [86, 123] on span "COMPLETE" at bounding box center [79, 122] width 21 height 4
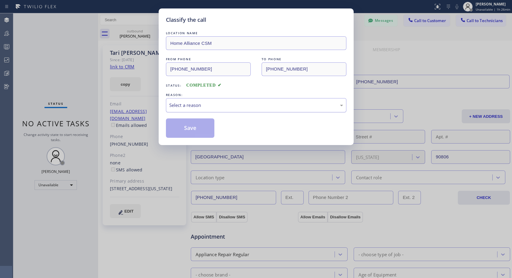
click at [241, 104] on div "Select a reason" at bounding box center [256, 105] width 174 height 7
click at [193, 128] on button "Save" at bounding box center [190, 127] width 49 height 19
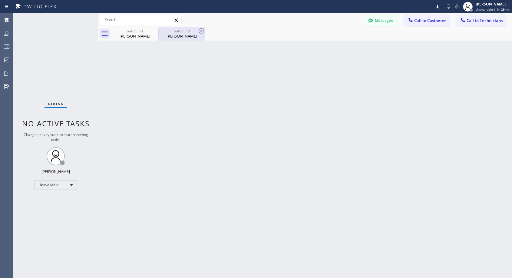
click at [180, 32] on div "outbound" at bounding box center [182, 31] width 46 height 5
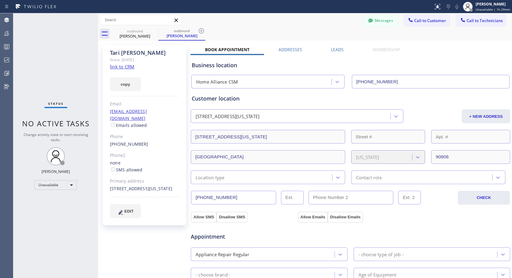
click at [150, 141] on div "[PHONE_NUMBER]" at bounding box center [144, 144] width 69 height 7
copy div "[PHONE_NUMBER]"
click at [425, 24] on button "Call to Customer" at bounding box center [427, 21] width 46 height 12
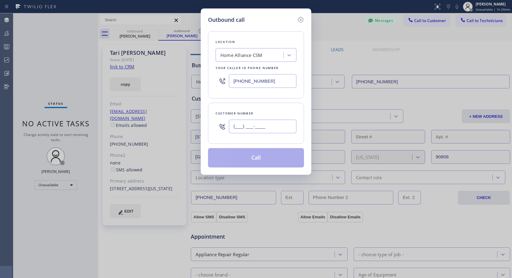
click at [286, 128] on input "(___) ___-____" at bounding box center [263, 127] width 68 height 14
paste input "410) 707-4084"
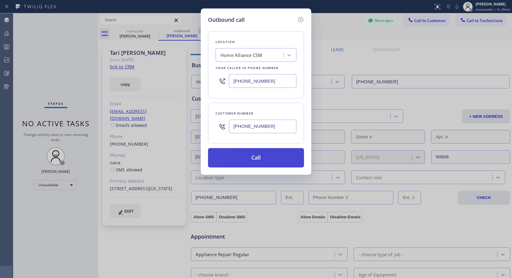
type input "[PHONE_NUMBER]"
click at [281, 162] on button "Call" at bounding box center [256, 157] width 96 height 19
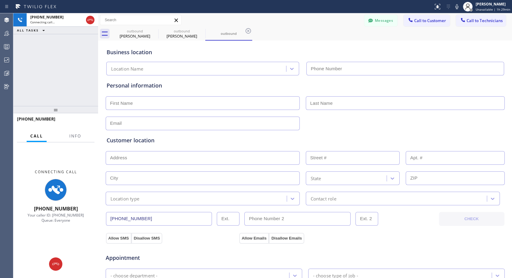
type input "[PHONE_NUMBER]"
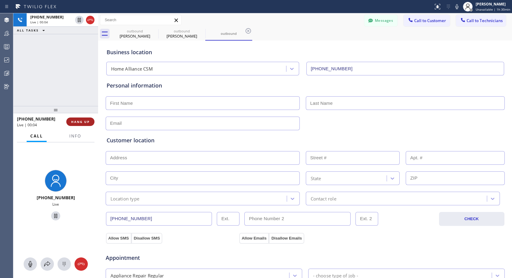
click at [90, 119] on button "HANG UP" at bounding box center [80, 122] width 28 height 8
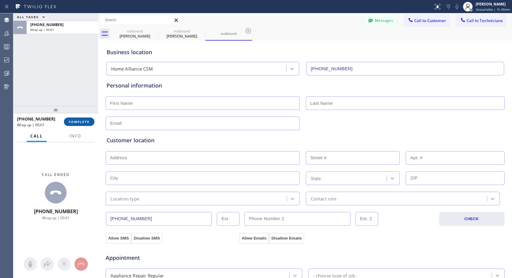
click at [91, 122] on button "COMPLETE" at bounding box center [79, 122] width 31 height 8
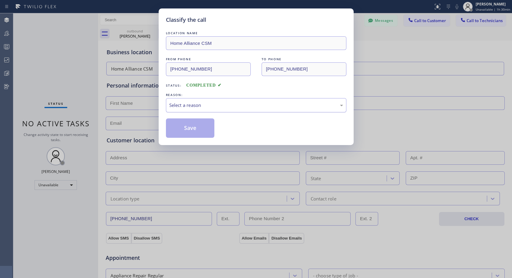
click at [245, 102] on div "Select a reason" at bounding box center [256, 105] width 174 height 7
click at [194, 129] on button "Save" at bounding box center [190, 127] width 49 height 19
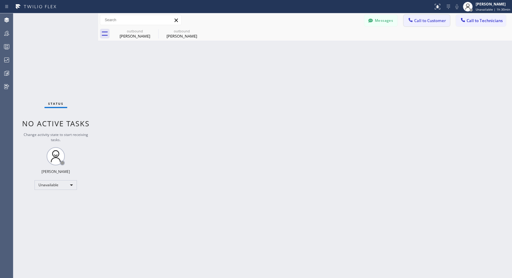
click at [422, 17] on button "Call to Customer" at bounding box center [427, 21] width 46 height 12
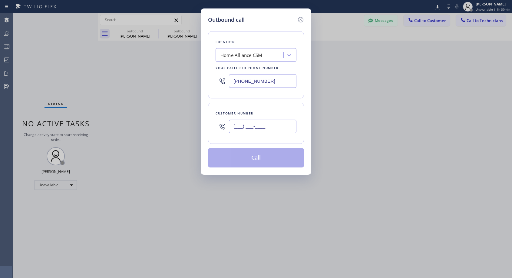
click at [245, 126] on input "(___) ___-____" at bounding box center [263, 127] width 68 height 14
paste input "410) 707-4084"
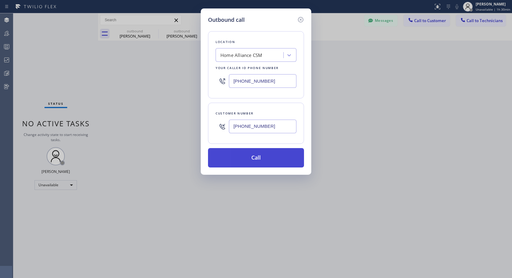
type input "[PHONE_NUMBER]"
click at [277, 154] on button "Call" at bounding box center [256, 157] width 96 height 19
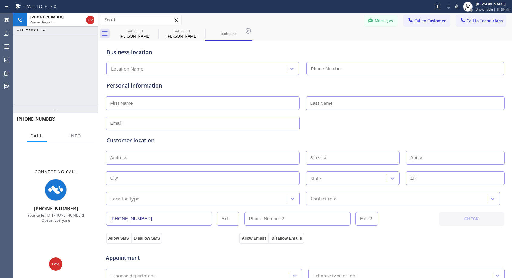
type input "[PHONE_NUMBER]"
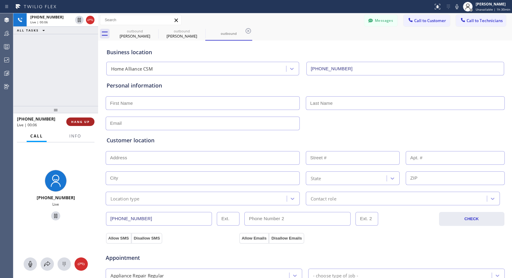
click at [83, 122] on span "HANG UP" at bounding box center [80, 122] width 18 height 4
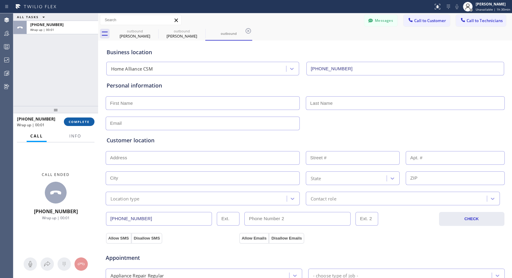
click at [83, 122] on span "COMPLETE" at bounding box center [79, 122] width 21 height 4
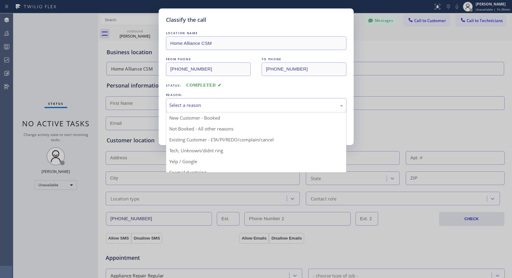
click at [198, 103] on div "Select a reason" at bounding box center [256, 105] width 174 height 7
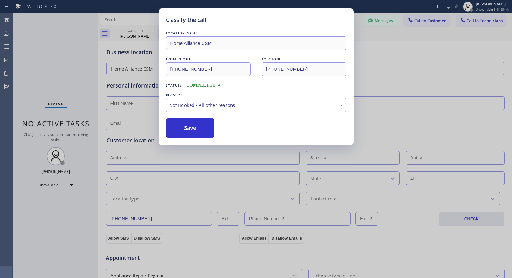
click at [198, 126] on button "Save" at bounding box center [190, 127] width 49 height 19
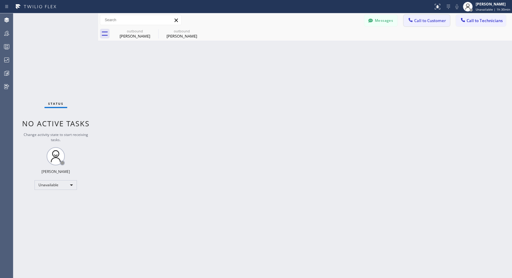
click at [428, 22] on span "Call to Customer" at bounding box center [431, 20] width 32 height 5
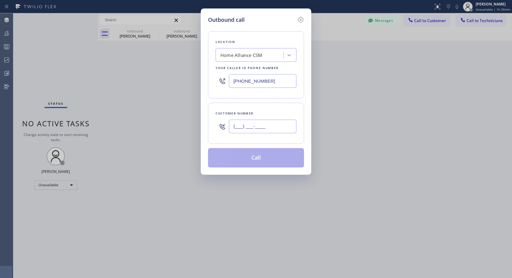
click at [258, 126] on input "(___) ___-____" at bounding box center [263, 127] width 68 height 14
paste input "410) 707-4084"
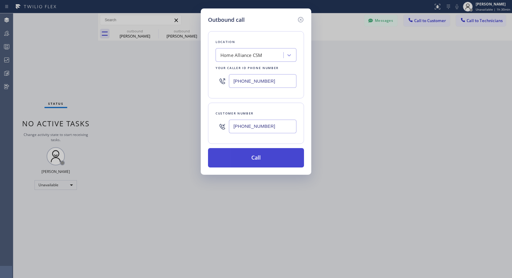
type input "[PHONE_NUMBER]"
click at [284, 153] on button "Call" at bounding box center [256, 157] width 96 height 19
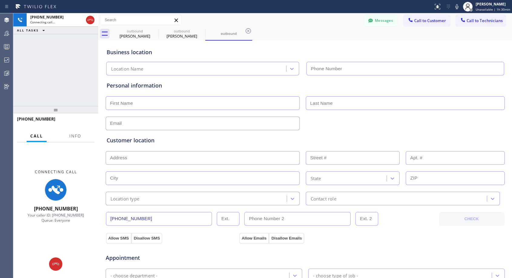
type input "[PHONE_NUMBER]"
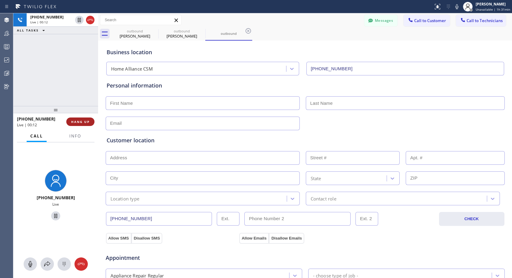
click at [85, 122] on span "HANG UP" at bounding box center [80, 122] width 18 height 4
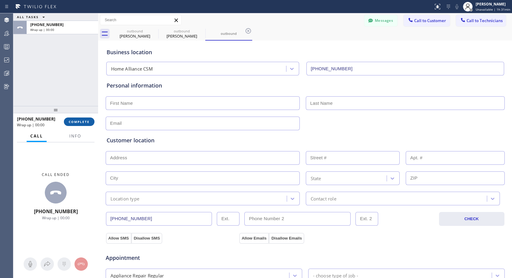
click at [85, 122] on span "COMPLETE" at bounding box center [79, 122] width 21 height 4
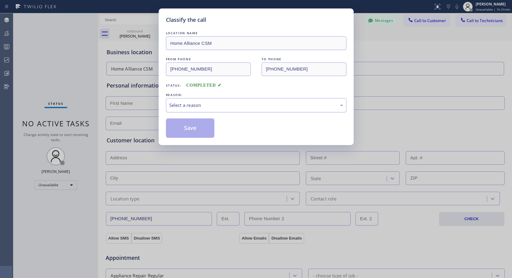
click at [211, 101] on div "Select a reason" at bounding box center [256, 105] width 181 height 14
click at [202, 130] on button "Save" at bounding box center [190, 127] width 49 height 19
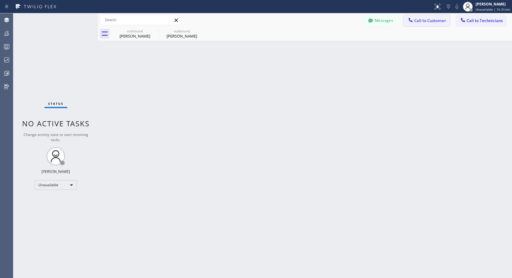
click at [425, 20] on span "Call to Customer" at bounding box center [431, 20] width 32 height 5
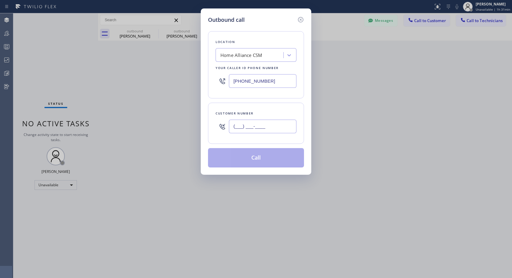
click at [280, 123] on input "(___) ___-____" at bounding box center [263, 127] width 68 height 14
paste input "410) 707-4084"
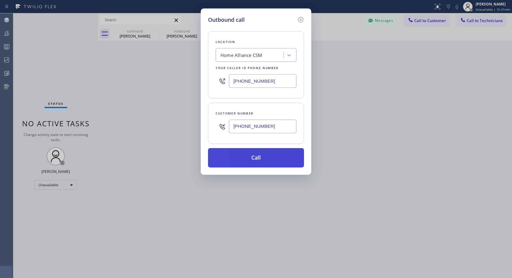
type input "[PHONE_NUMBER]"
click at [272, 153] on button "Call" at bounding box center [256, 157] width 96 height 19
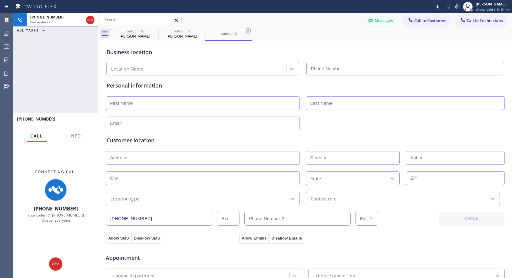
type input "[PHONE_NUMBER]"
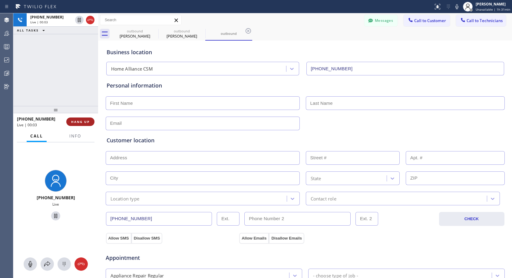
click at [85, 122] on span "HANG UP" at bounding box center [80, 122] width 18 height 4
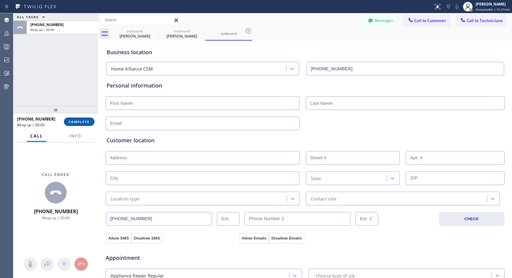
click at [85, 122] on span "COMPLETE" at bounding box center [79, 122] width 21 height 4
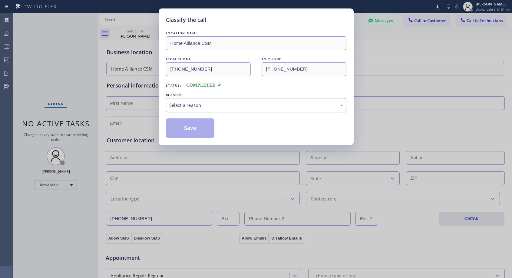
click at [197, 101] on div "Select a reason" at bounding box center [256, 105] width 181 height 14
click at [186, 126] on button "Save" at bounding box center [190, 127] width 49 height 19
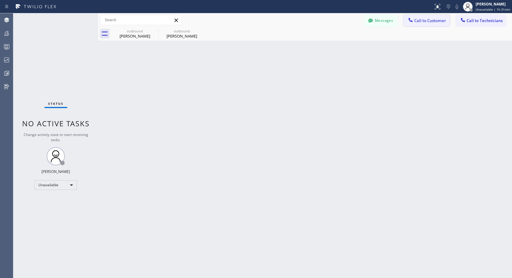
click at [428, 21] on span "Call to Customer" at bounding box center [431, 20] width 32 height 5
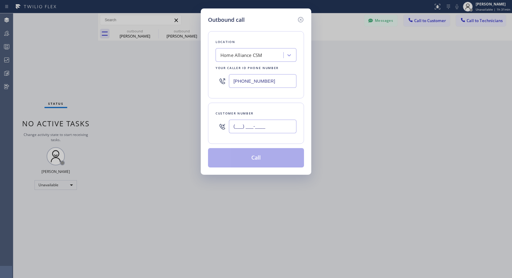
click at [251, 122] on input "(___) ___-____" at bounding box center [263, 127] width 68 height 14
paste input "410) 707-4084"
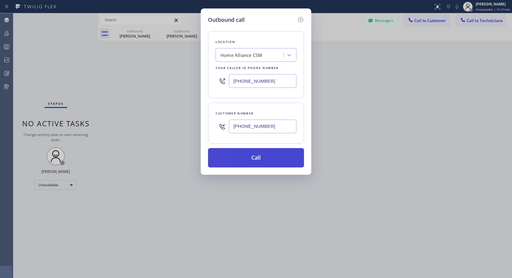
type input "[PHONE_NUMBER]"
click at [269, 156] on button "Call" at bounding box center [256, 157] width 96 height 19
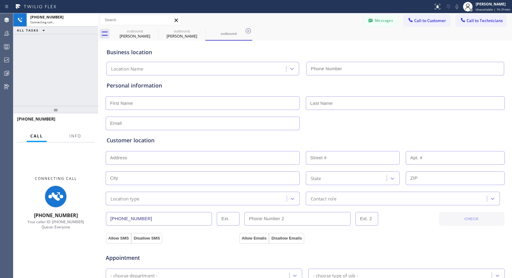
type input "[PHONE_NUMBER]"
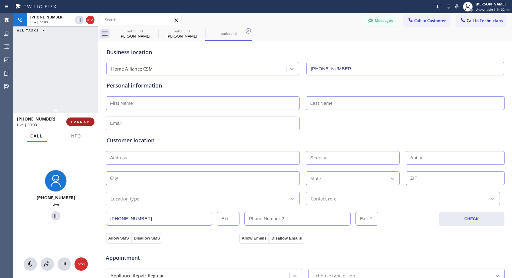
click at [80, 122] on span "HANG UP" at bounding box center [80, 122] width 18 height 4
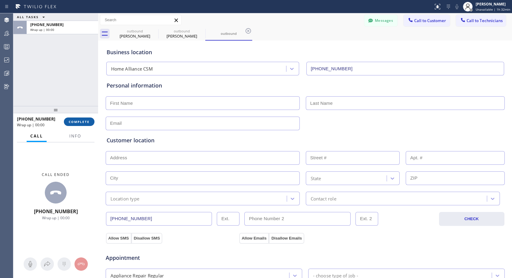
click at [80, 122] on span "COMPLETE" at bounding box center [79, 122] width 21 height 4
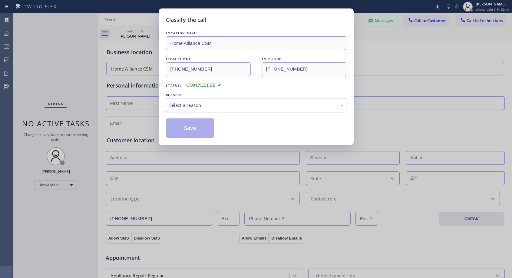
click at [228, 105] on div "Select a reason" at bounding box center [256, 105] width 174 height 7
click at [201, 128] on button "Save" at bounding box center [190, 127] width 49 height 19
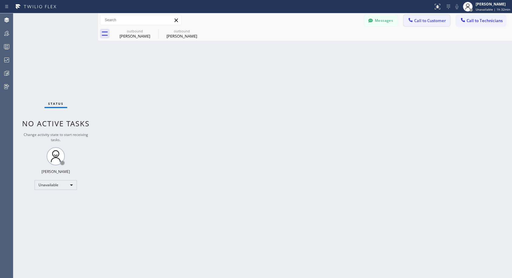
click at [434, 22] on span "Call to Customer" at bounding box center [431, 20] width 32 height 5
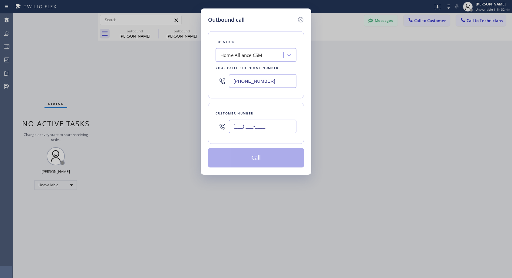
click at [288, 128] on input "(___) ___-____" at bounding box center [263, 127] width 68 height 14
paste input "410) 707-4084"
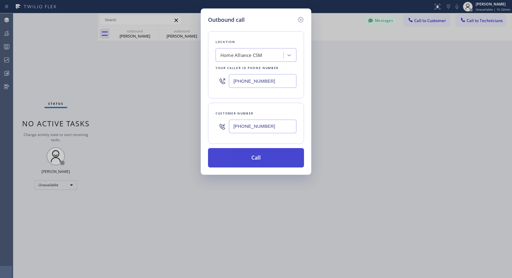
type input "[PHONE_NUMBER]"
click at [279, 152] on button "Call" at bounding box center [256, 157] width 96 height 19
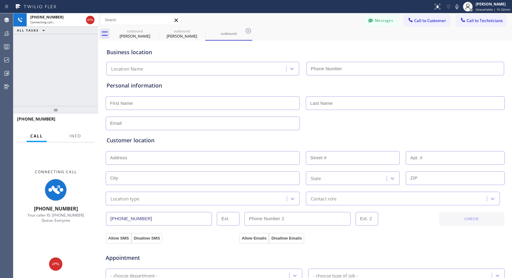
type input "[PHONE_NUMBER]"
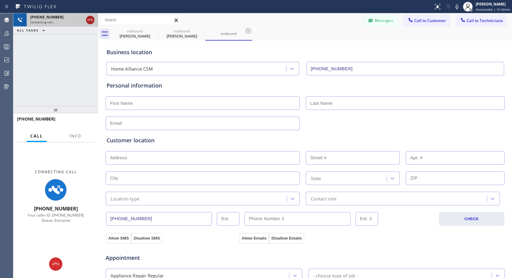
click at [90, 21] on icon at bounding box center [90, 19] width 7 height 7
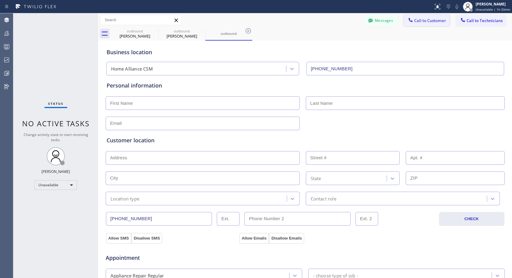
click at [418, 21] on span "Call to Customer" at bounding box center [431, 20] width 32 height 5
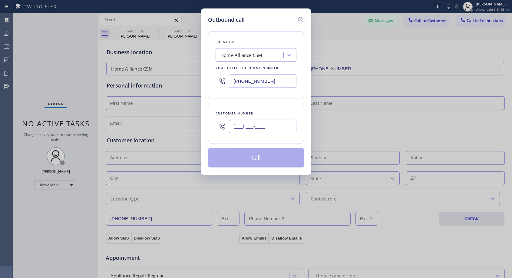
click at [263, 123] on input "(___) ___-____" at bounding box center [263, 127] width 68 height 14
paste input "410) 707-4084"
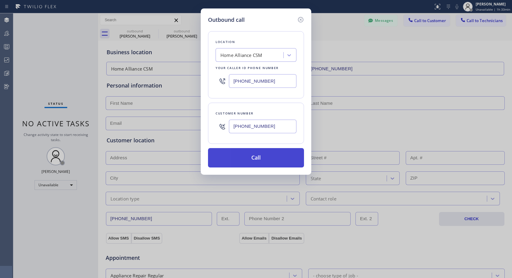
type input "[PHONE_NUMBER]"
click at [270, 152] on button "Call" at bounding box center [256, 157] width 96 height 19
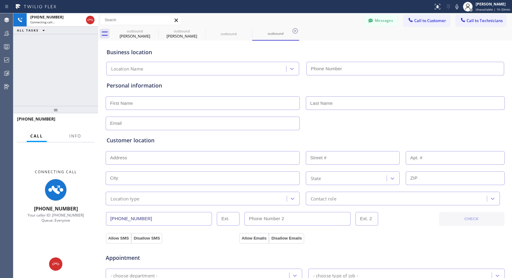
type input "[PHONE_NUMBER]"
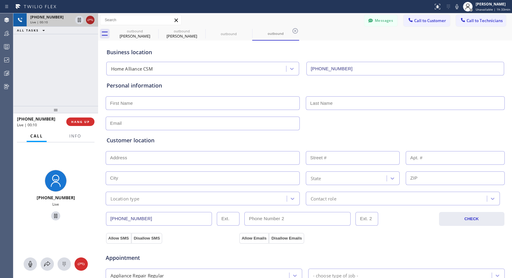
click at [90, 18] on icon at bounding box center [90, 19] width 7 height 7
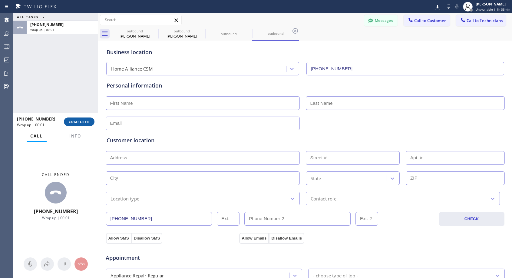
click at [79, 121] on span "COMPLETE" at bounding box center [79, 122] width 21 height 4
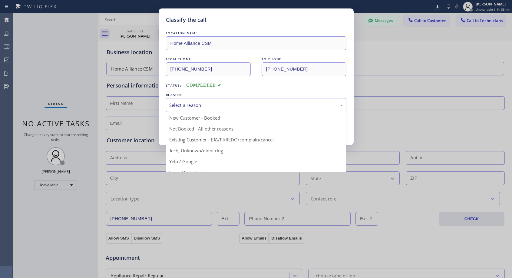
click at [195, 104] on div "Select a reason" at bounding box center [256, 105] width 174 height 7
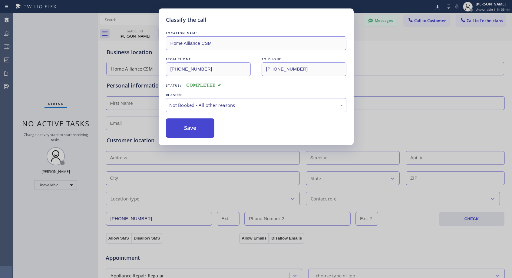
click at [189, 128] on button "Save" at bounding box center [190, 127] width 49 height 19
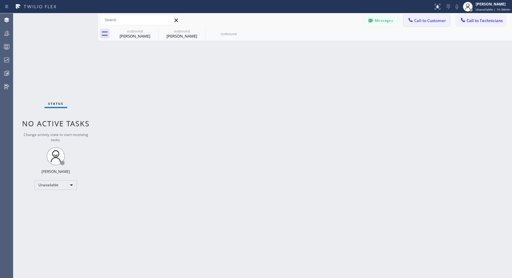
click at [419, 19] on span "Call to Customer" at bounding box center [431, 20] width 32 height 5
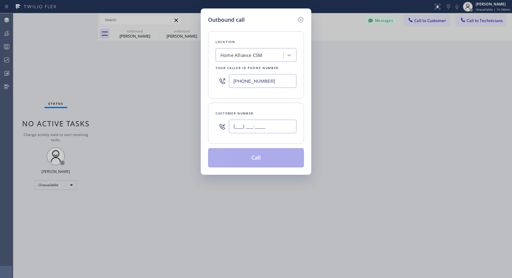
click at [260, 130] on input "(___) ___-____" at bounding box center [263, 127] width 68 height 14
paste input "410) 707-4084"
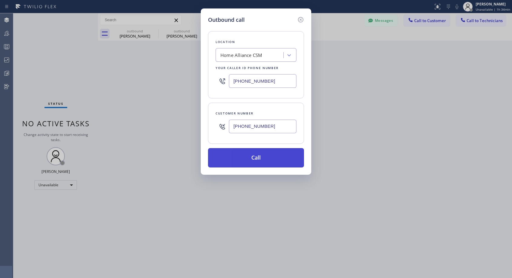
type input "[PHONE_NUMBER]"
click at [273, 156] on button "Call" at bounding box center [256, 157] width 96 height 19
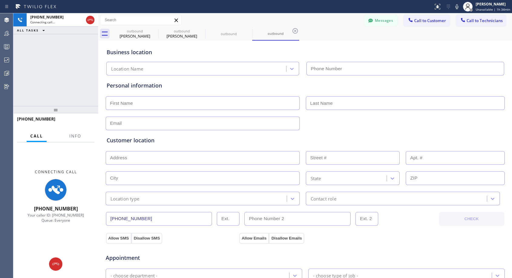
type input "[PHONE_NUMBER]"
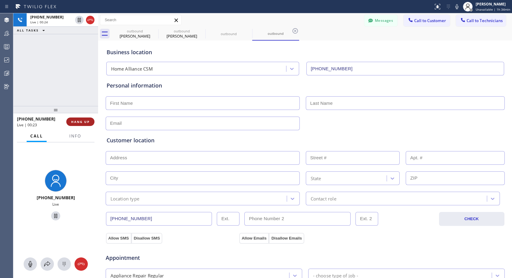
click at [85, 120] on span "HANG UP" at bounding box center [80, 122] width 18 height 4
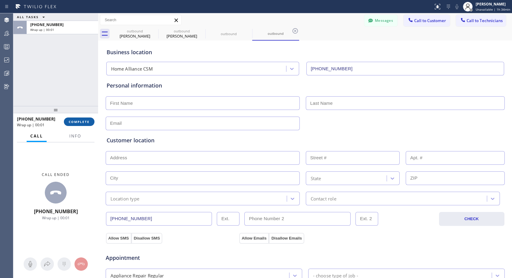
click at [85, 120] on span "COMPLETE" at bounding box center [79, 122] width 21 height 4
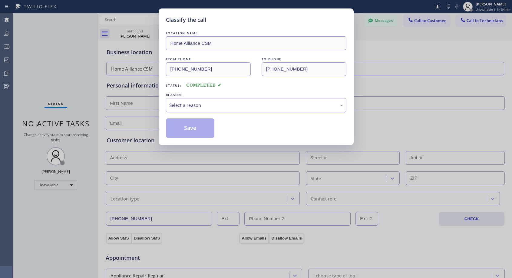
click at [206, 105] on div "Select a reason" at bounding box center [256, 105] width 174 height 7
drag, startPoint x: 195, startPoint y: 129, endPoint x: 352, endPoint y: 25, distance: 187.9
click at [195, 129] on button "Save" at bounding box center [190, 127] width 49 height 19
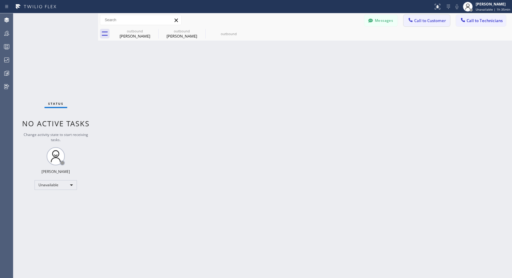
click at [418, 21] on span "Call to Customer" at bounding box center [431, 20] width 32 height 5
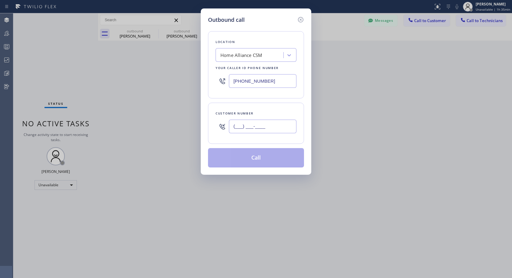
click at [274, 126] on input "(___) ___-____" at bounding box center [263, 127] width 68 height 14
paste input "410) 707-4084"
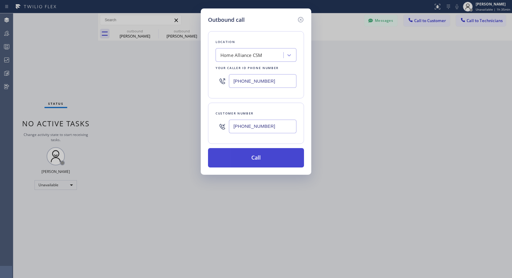
type input "[PHONE_NUMBER]"
click at [286, 161] on button "Call" at bounding box center [256, 157] width 96 height 19
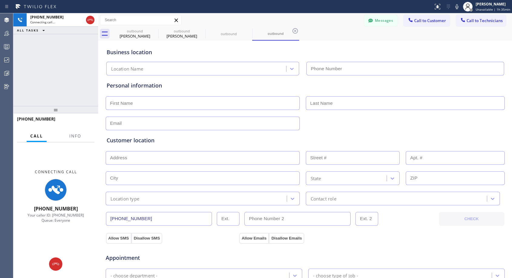
type input "[PHONE_NUMBER]"
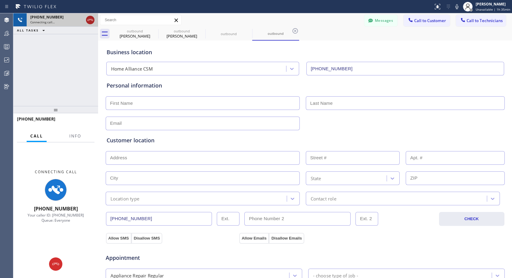
click at [93, 22] on icon at bounding box center [90, 19] width 7 height 7
